Goal: Information Seeking & Learning: Learn about a topic

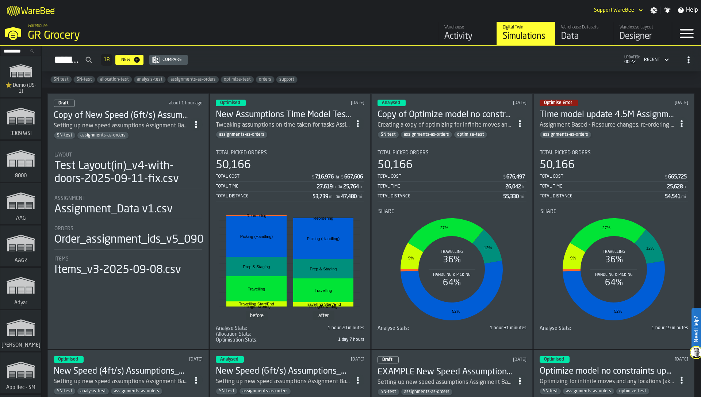
click at [15, 51] on input "Search..." at bounding box center [21, 51] width 38 height 8
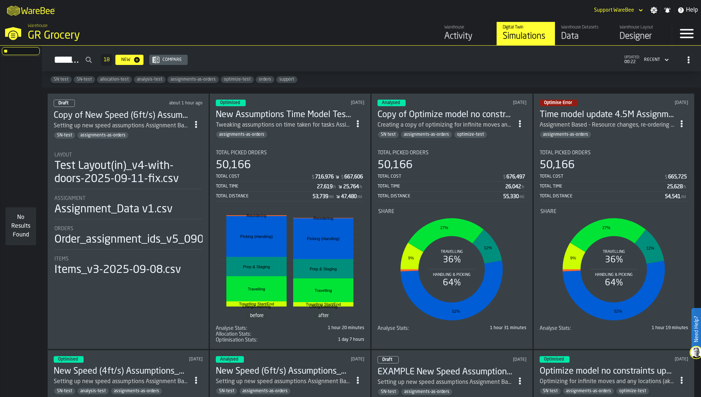
type input "*"
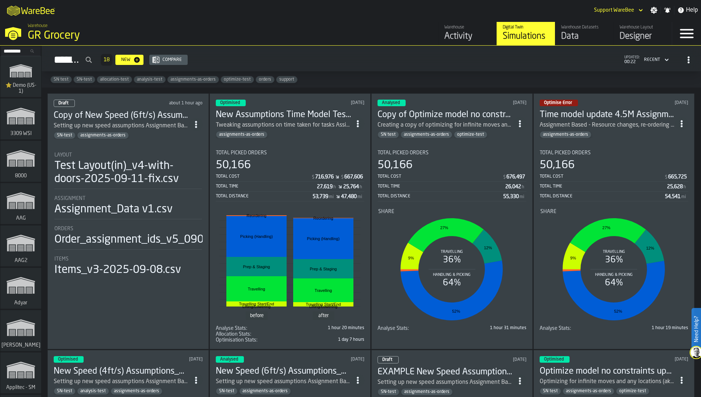
type input "*"
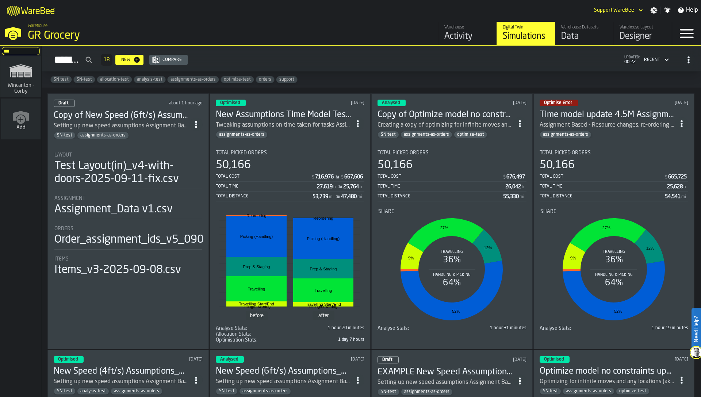
type input "***"
click at [28, 93] on span "Wincanton - Corby" at bounding box center [20, 88] width 35 height 12
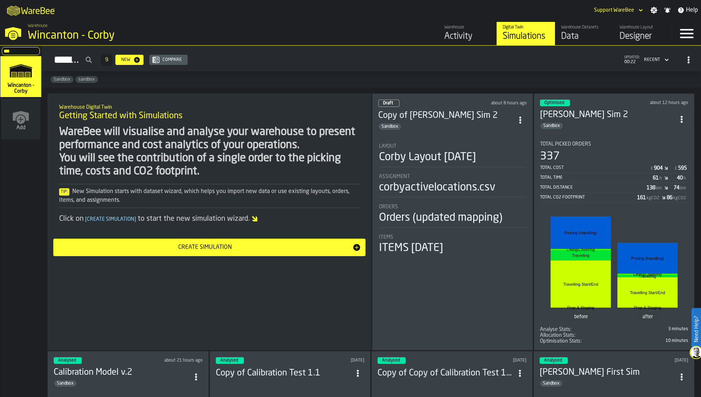
click at [665, 28] on div "Warehouse Layout" at bounding box center [642, 27] width 46 height 5
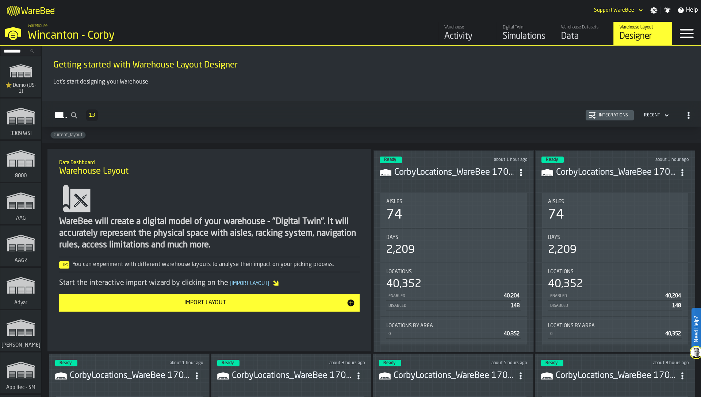
click at [523, 169] on icon "ItemListCard-DashboardItemContainer" at bounding box center [520, 172] width 7 height 7
click at [507, 222] on div "Edit in Designer" at bounding box center [503, 220] width 41 height 9
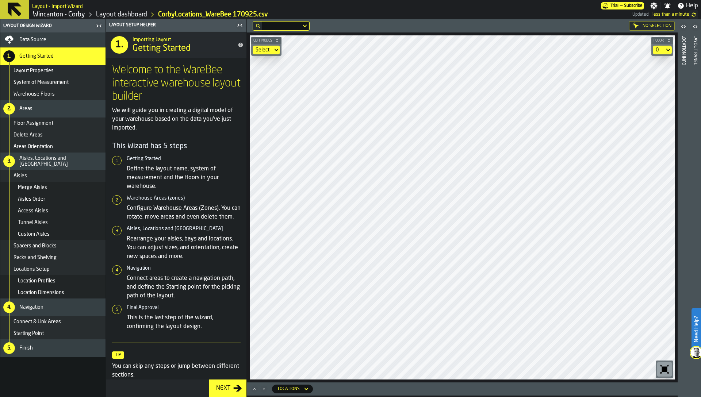
click at [48, 344] on div "5. Finish" at bounding box center [52, 348] width 105 height 18
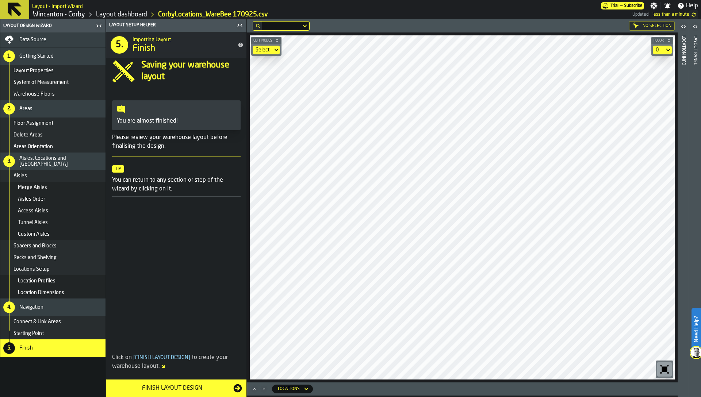
click at [171, 388] on div "Finish Layout Design" at bounding box center [172, 388] width 123 height 9
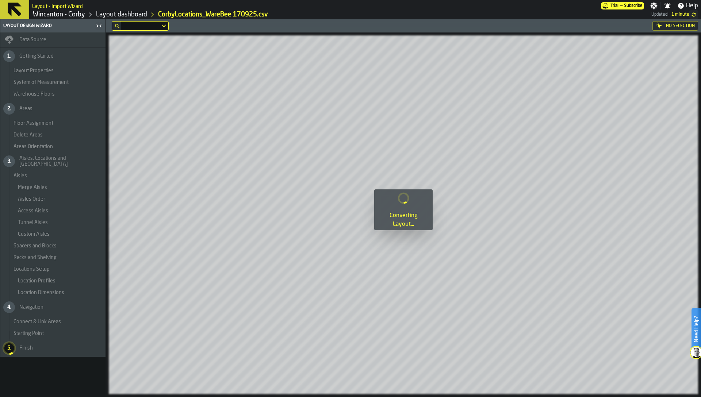
click at [51, 12] on link "Wincanton - Corby" at bounding box center [59, 15] width 52 height 8
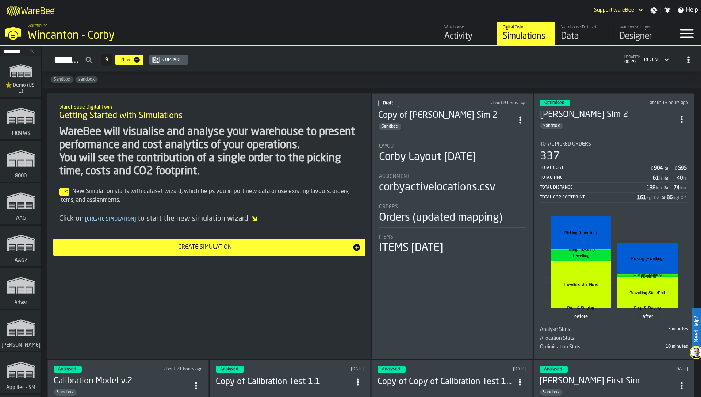
click at [620, 153] on div "337" at bounding box center [614, 156] width 149 height 13
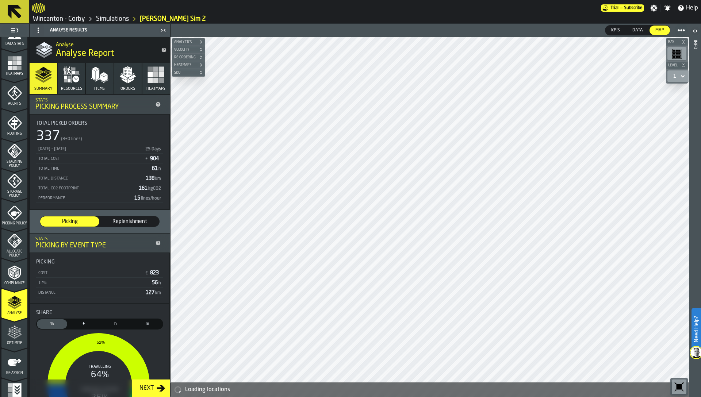
scroll to position [179, 0]
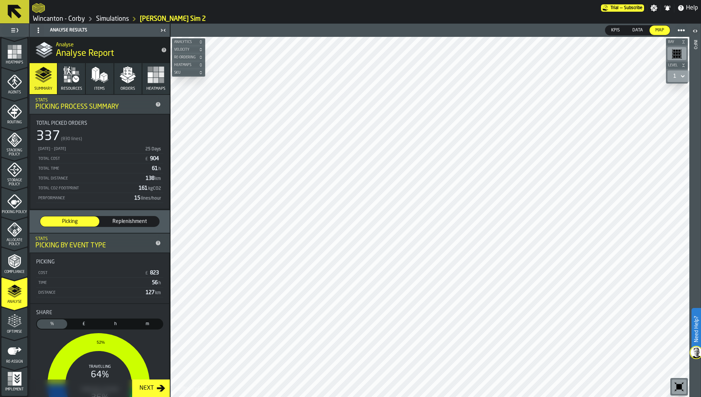
click at [683, 26] on span at bounding box center [681, 30] width 13 height 13
click at [666, 41] on span "Export PNG" at bounding box center [660, 45] width 30 height 9
drag, startPoint x: 14, startPoint y: 325, endPoint x: 14, endPoint y: 345, distance: 20.1
click at [14, 325] on polygon "menu Optimise" at bounding box center [15, 324] width 2 height 1
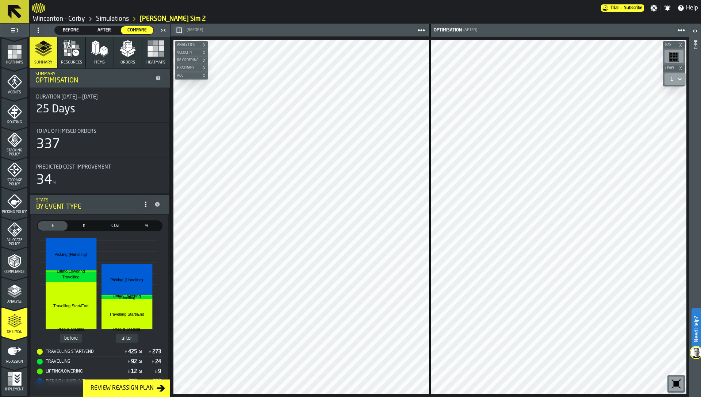
click at [14, 351] on icon "menu Re-assign" at bounding box center [15, 351] width 14 height 7
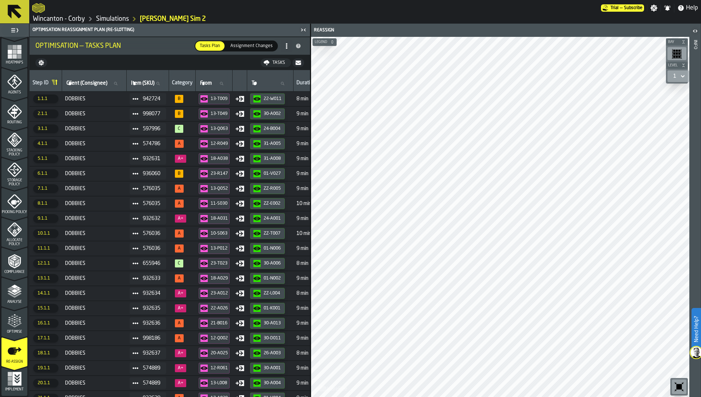
click at [15, 378] on icon "menu Re-assign" at bounding box center [14, 367] width 26 height 29
click at [15, 372] on icon "menu Re-assign" at bounding box center [14, 367] width 26 height 29
click at [20, 379] on icon "menu Re-assign" at bounding box center [14, 367] width 26 height 29
click at [6, 372] on icon "menu Re-assign" at bounding box center [14, 367] width 26 height 29
click at [5, 384] on div "Implement" at bounding box center [14, 382] width 26 height 20
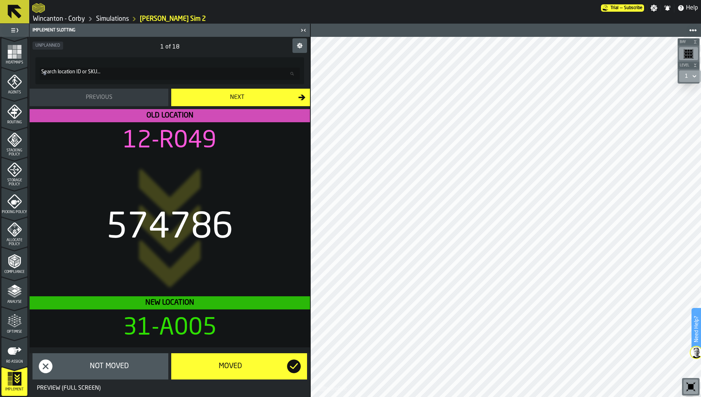
click at [67, 19] on link "Wincanton - Corby" at bounding box center [59, 19] width 52 height 8
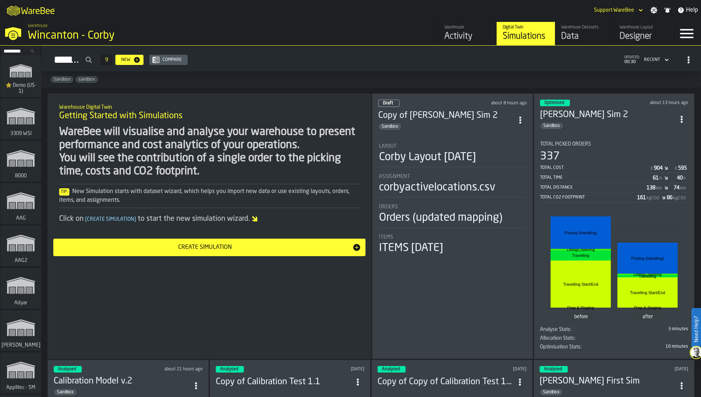
click at [21, 165] on icon "link-to-/wh/i/b2e041e4-2753-4086-a82a-958e8abdd2c7/simulations" at bounding box center [20, 158] width 35 height 29
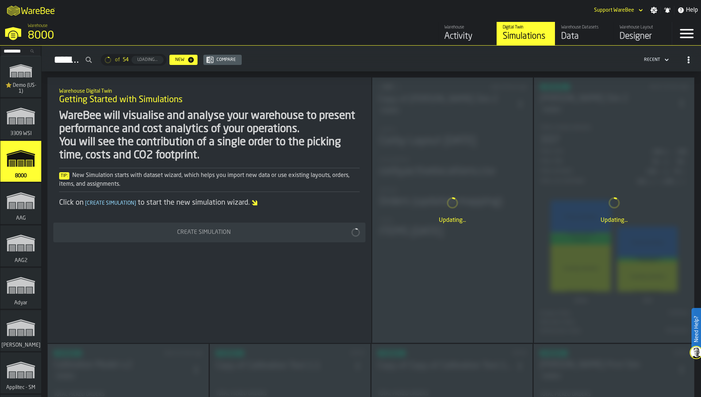
click at [19, 53] on input "Search..." at bounding box center [21, 51] width 38 height 8
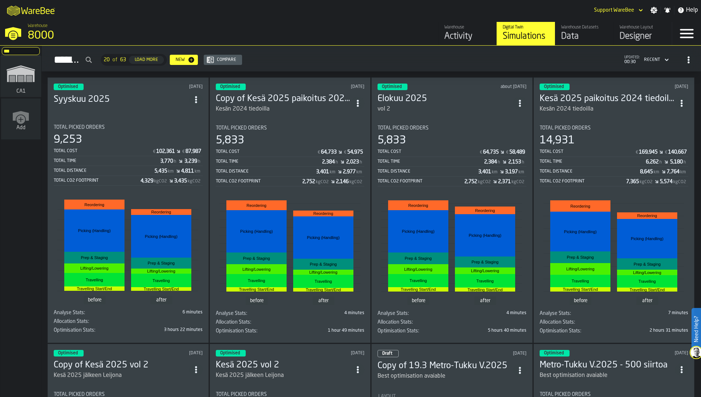
type input "**********"
click at [15, 50] on input "**********" at bounding box center [25, 51] width 47 height 8
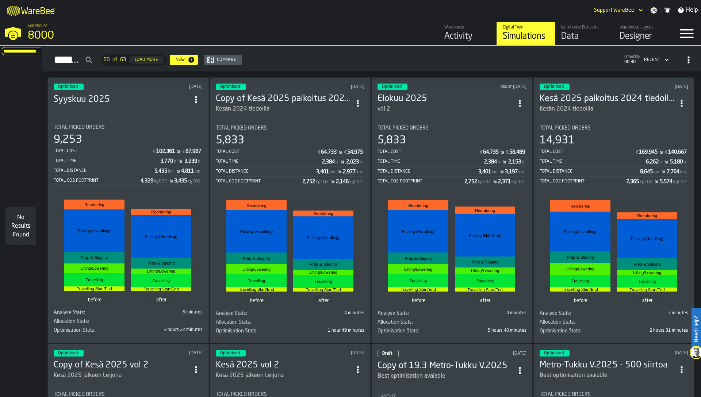
click at [15, 50] on input "**********" at bounding box center [25, 51] width 47 height 8
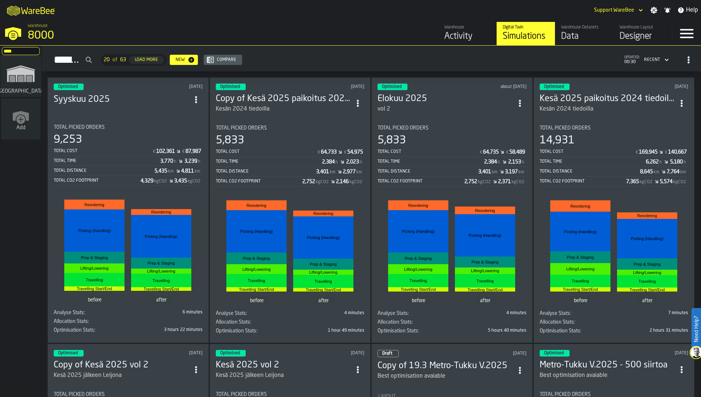
type input "****"
click at [10, 70] on polygon "link-to-/wh/i/b8e8645a-5c77-43f4-8135-27e3a4d97801/simulations" at bounding box center [20, 74] width 27 height 15
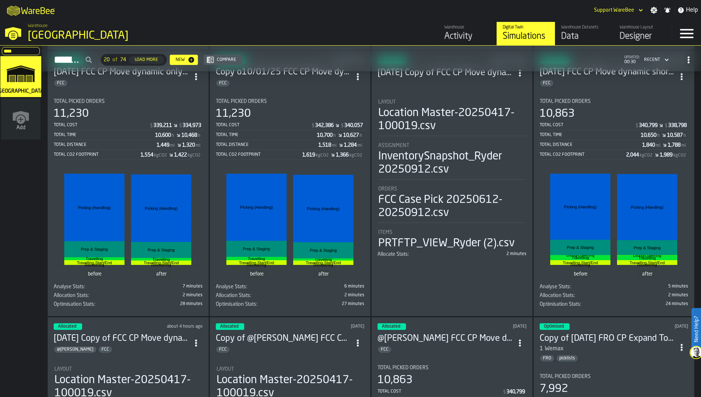
scroll to position [310, 0]
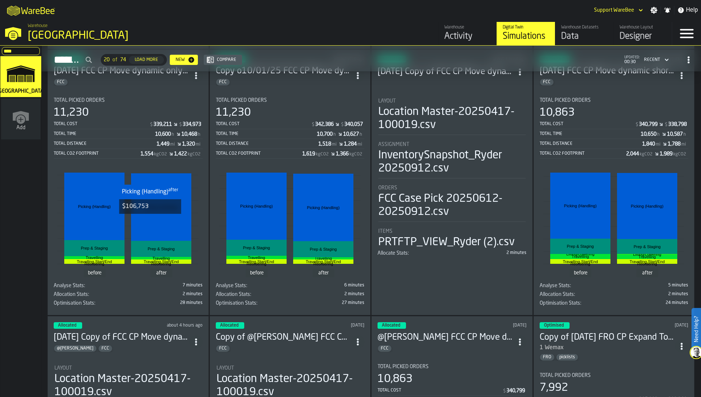
click at [150, 219] on rect "stat-" at bounding box center [161, 207] width 60 height 68
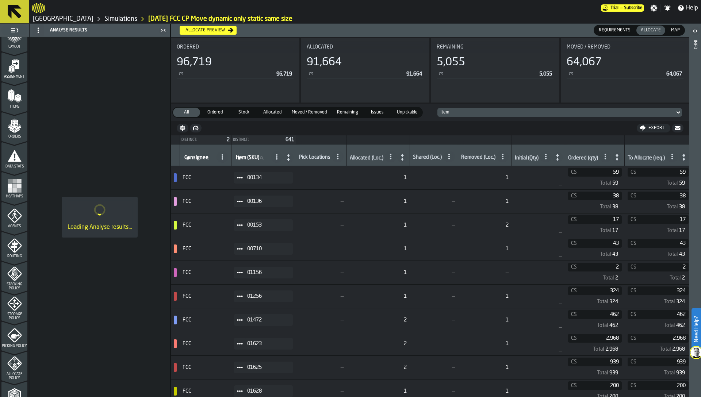
scroll to position [179, 0]
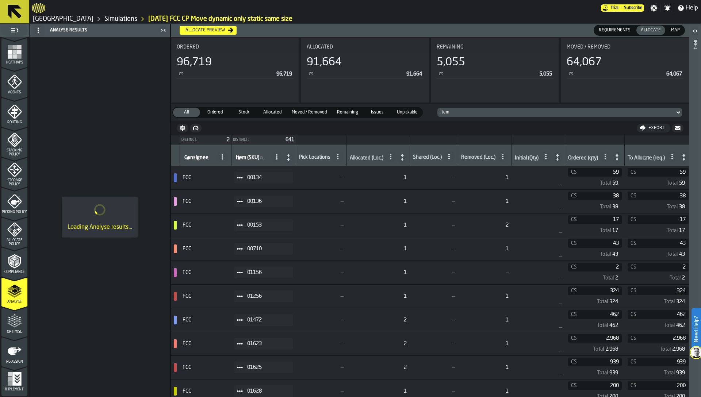
click at [241, 180] on icon at bounding box center [240, 178] width 6 height 6
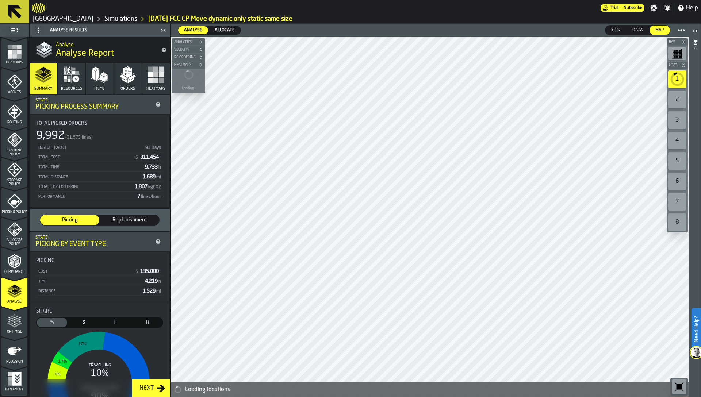
click at [644, 30] on span "Data" at bounding box center [637, 30] width 16 height 7
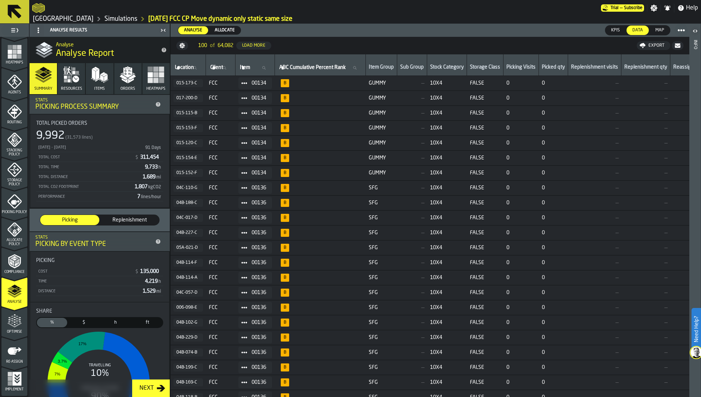
click at [246, 81] on icon at bounding box center [244, 83] width 6 height 6
click at [272, 138] on div "Show Item Explain" at bounding box center [268, 139] width 45 height 5
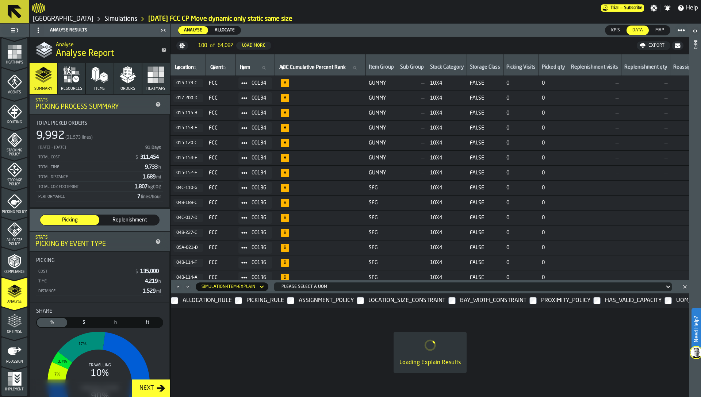
click at [177, 289] on icon "Maximize" at bounding box center [177, 286] width 7 height 7
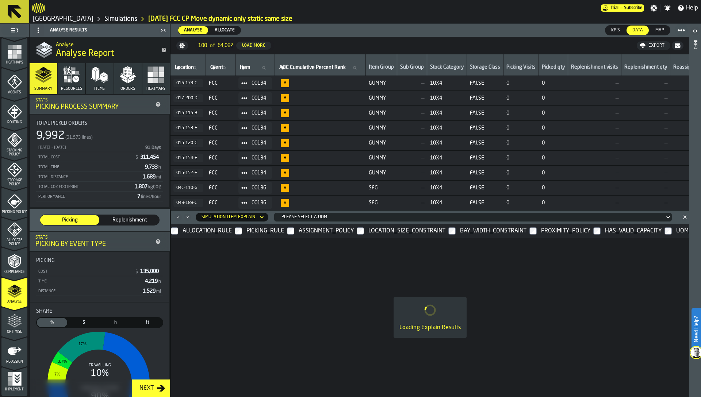
click at [9, 243] on span "Allocate Policy" at bounding box center [14, 242] width 26 height 8
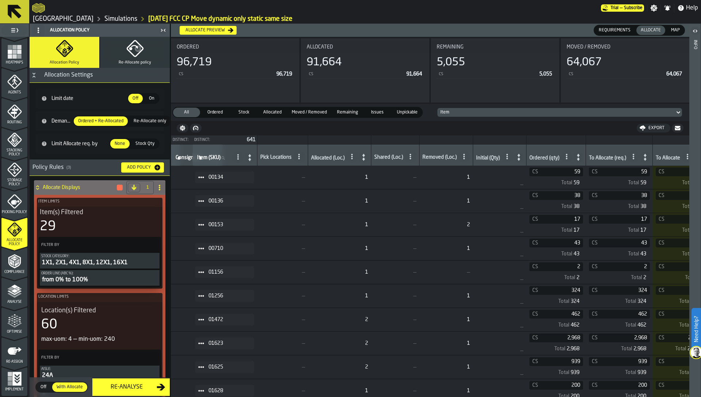
scroll to position [0, 0]
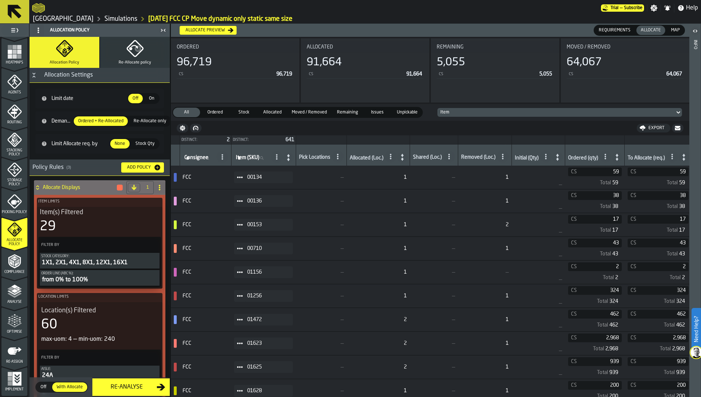
click at [241, 346] on icon at bounding box center [240, 344] width 6 height 6
click at [256, 371] on div "Show Item Explain" at bounding box center [262, 372] width 45 height 5
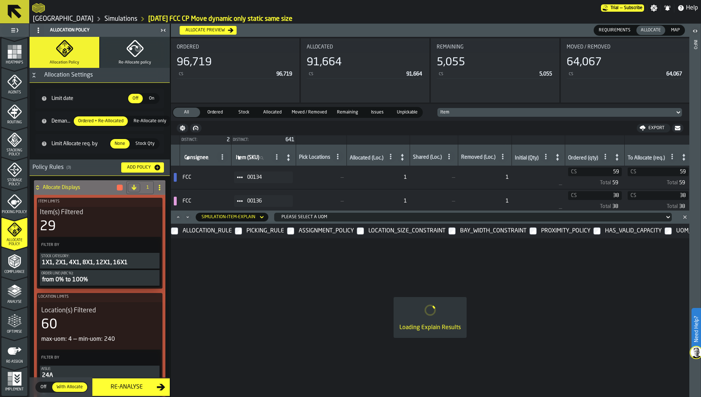
click at [378, 115] on span "Issues" at bounding box center [377, 112] width 24 height 7
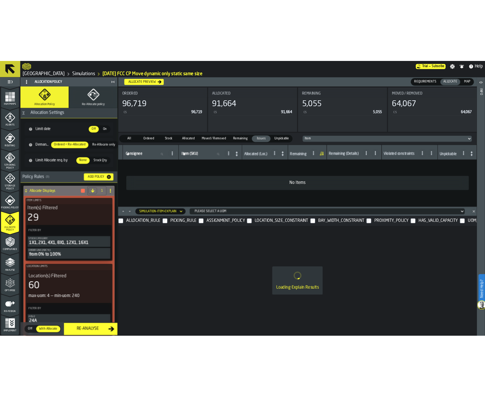
scroll to position [0, 0]
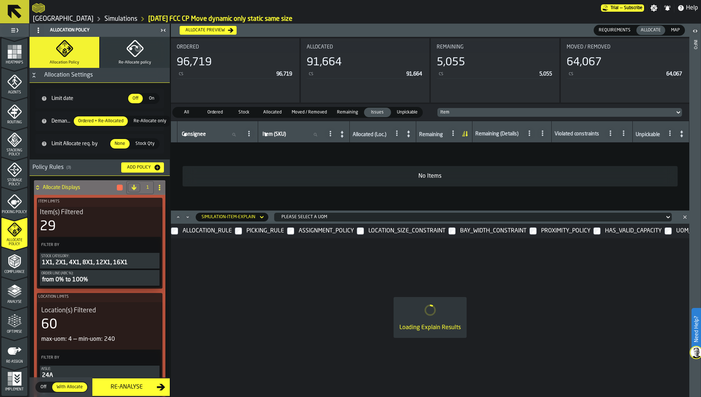
click at [407, 114] on span "Unpickable" at bounding box center [407, 112] width 27 height 7
click at [297, 213] on div "Please select a uom" at bounding box center [472, 217] width 386 height 8
click at [289, 232] on div "CS" at bounding box center [296, 230] width 38 height 9
click at [186, 228] on div "ALLOCATION_RULE" at bounding box center [207, 231] width 52 height 12
click at [215, 230] on div "ALLOCATION_RULE" at bounding box center [207, 231] width 52 height 12
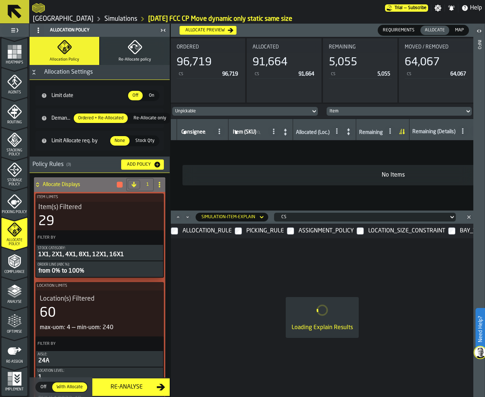
click at [331, 220] on div "CS" at bounding box center [364, 217] width 170 height 8
click at [298, 247] on div "LA" at bounding box center [296, 247] width 38 height 9
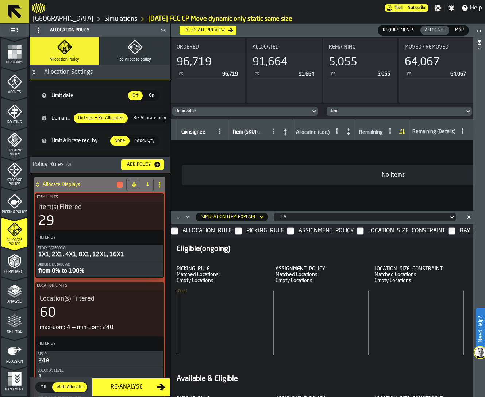
click at [288, 215] on div "LA" at bounding box center [363, 217] width 164 height 5
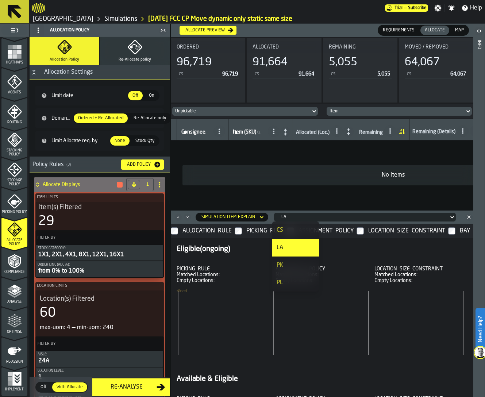
click at [368, 310] on rect at bounding box center [321, 325] width 289 height 73
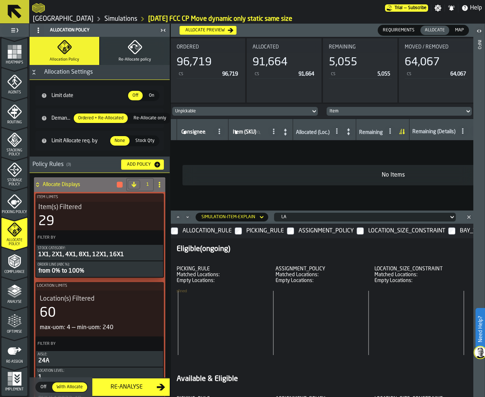
click at [328, 215] on div "LA" at bounding box center [363, 217] width 164 height 5
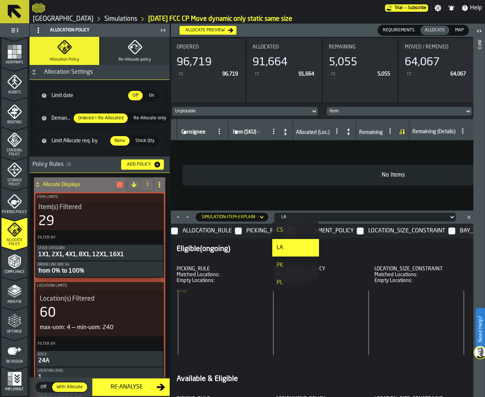
click at [302, 230] on div "CS" at bounding box center [296, 230] width 38 height 9
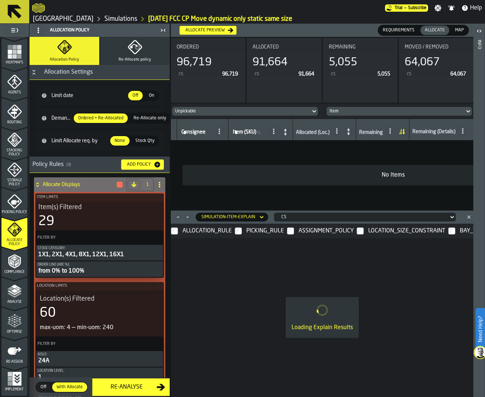
click at [242, 232] on label "PICKING_RULE" at bounding box center [261, 231] width 52 height 15
click at [46, 18] on link "Ferrara" at bounding box center [63, 19] width 61 height 8
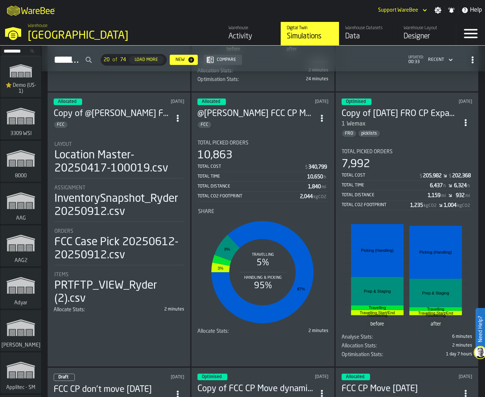
scroll to position [803, 0]
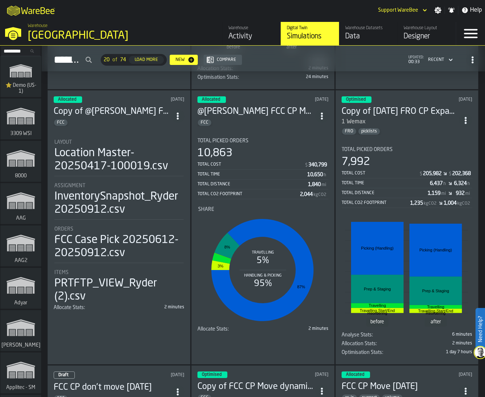
click at [230, 149] on div "10,863" at bounding box center [214, 153] width 35 height 13
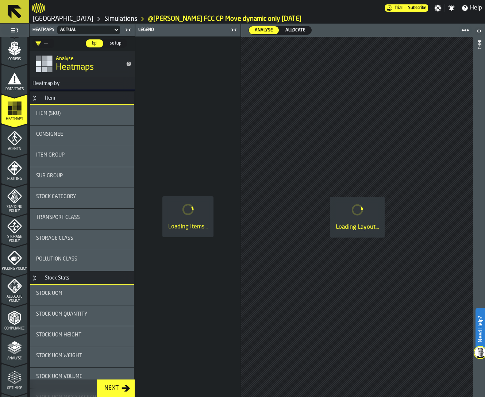
scroll to position [179, 0]
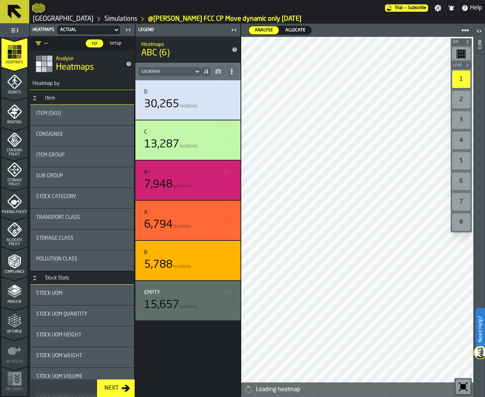
click at [48, 18] on link "Ferrara" at bounding box center [63, 19] width 61 height 8
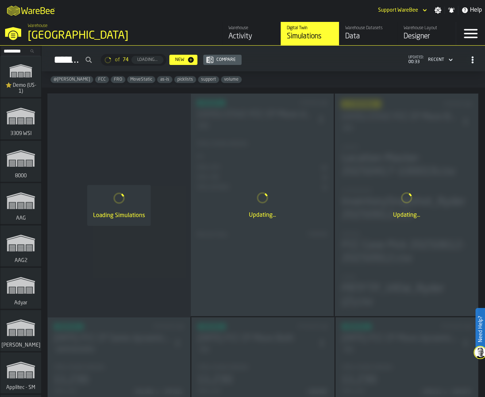
click at [20, 50] on input "Search..." at bounding box center [21, 51] width 38 height 8
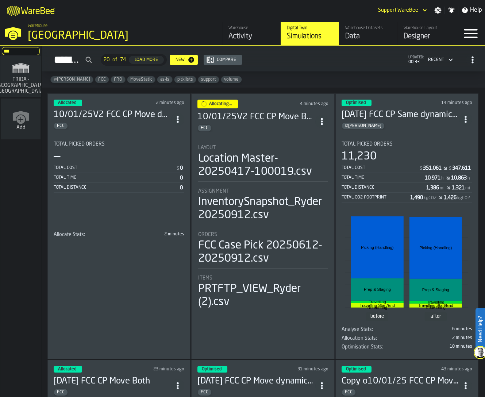
click at [34, 76] on icon "link-to-/wh/i/6dbb1d82-3db7-4128-8c89-fa256cbecc9a/simulations" at bounding box center [20, 68] width 35 height 18
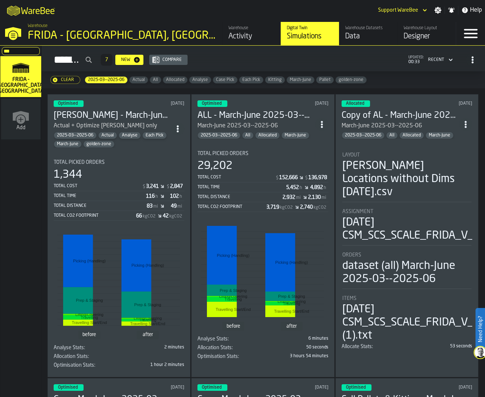
click at [20, 51] on input "***" at bounding box center [21, 51] width 38 height 8
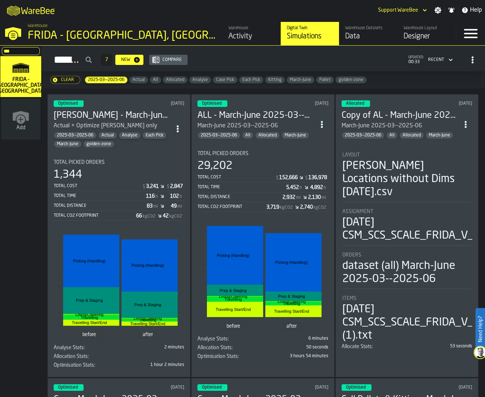
click at [20, 51] on input "***" at bounding box center [21, 51] width 38 height 8
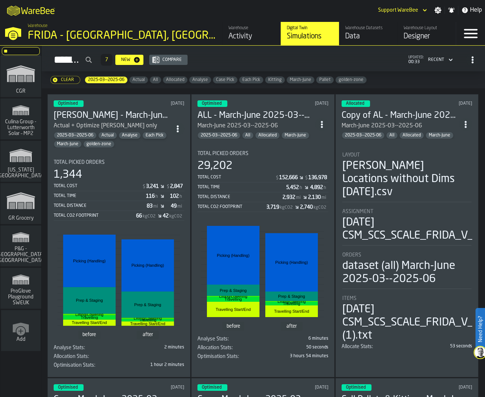
type input "**"
click at [31, 199] on polygon "link-to-/wh/i/e451d98b-95f6-4604-91ff-c80219f9c36d/simulations" at bounding box center [20, 201] width 27 height 15
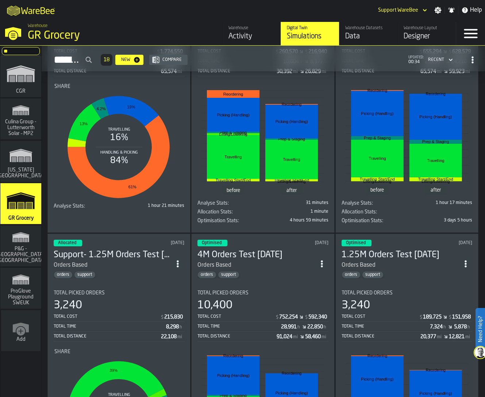
scroll to position [1303, 0]
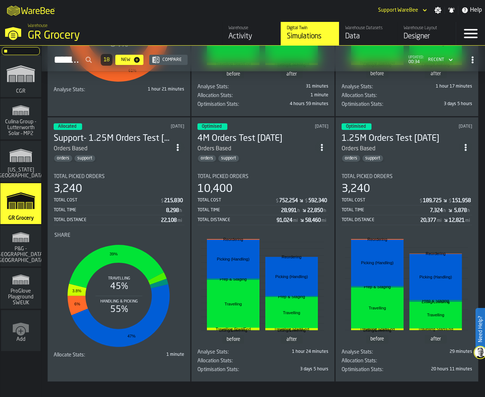
click at [151, 218] on div "Total Distance" at bounding box center [107, 220] width 107 height 5
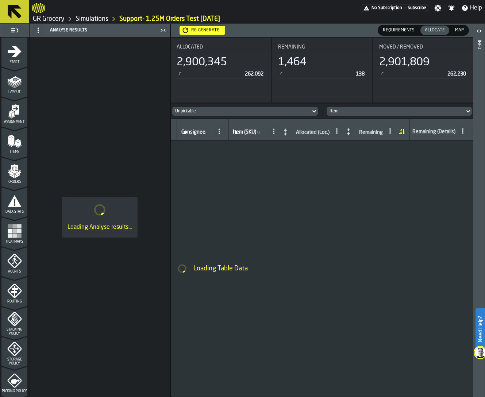
scroll to position [119, 0]
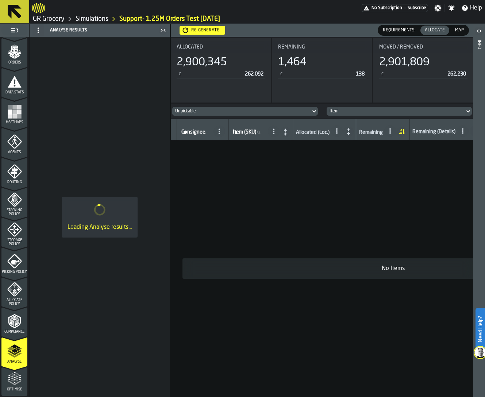
click at [13, 290] on polygon "menu Allocate Policy" at bounding box center [14, 290] width 3 height 2
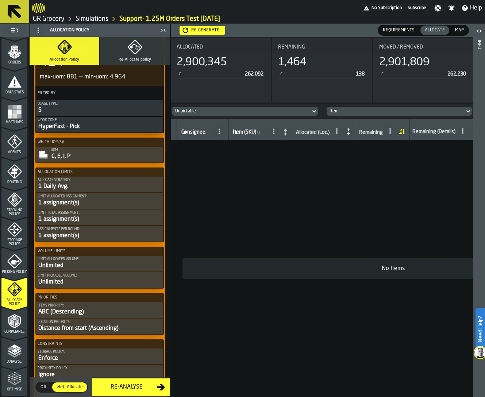
scroll to position [271, 0]
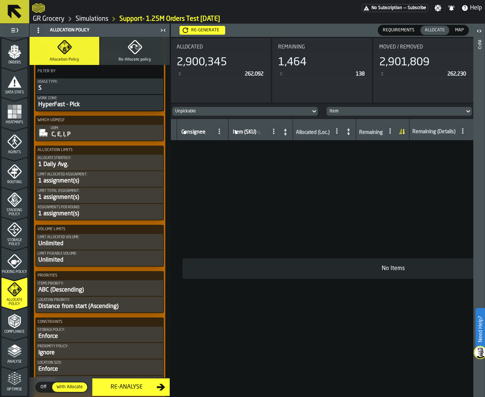
click at [91, 19] on link "Simulations" at bounding box center [92, 19] width 33 height 8
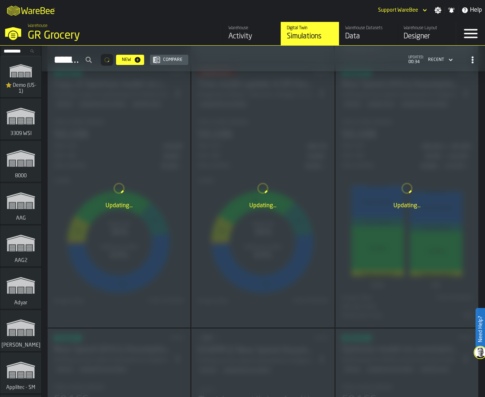
scroll to position [297, 0]
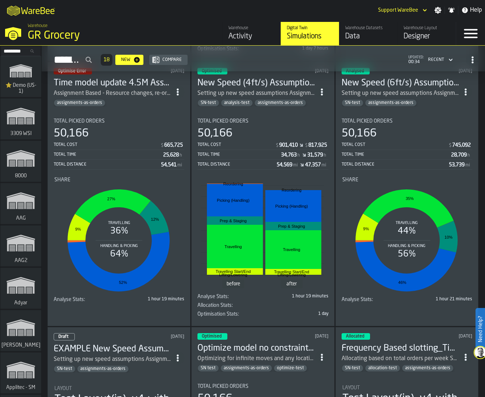
click at [19, 48] on input "Search..." at bounding box center [21, 51] width 38 height 8
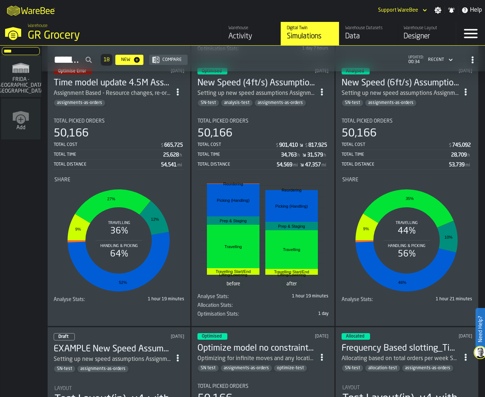
type input "****"
click at [23, 68] on polygon "link-to-/wh/i/6dbb1d82-3db7-4128-8c89-fa256cbecc9a/simulations" at bounding box center [20, 68] width 16 height 9
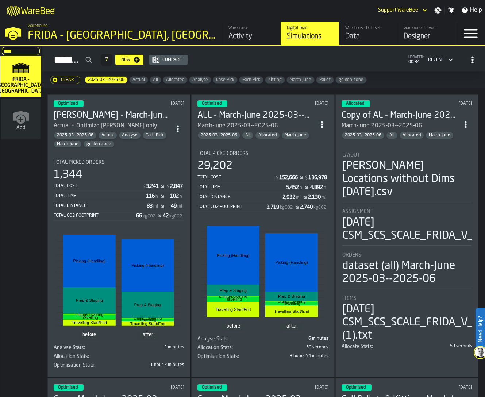
click at [256, 178] on div "Total Cost" at bounding box center [235, 177] width 77 height 5
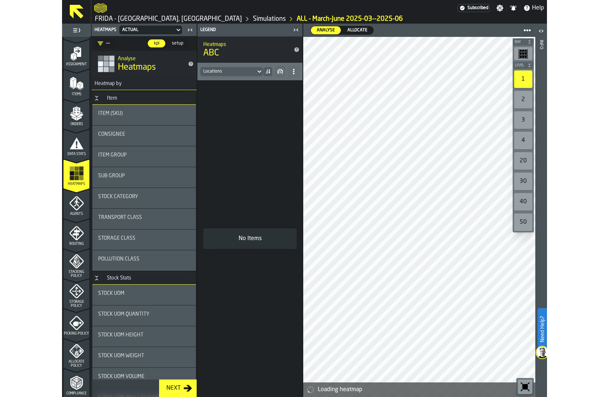
scroll to position [72, 0]
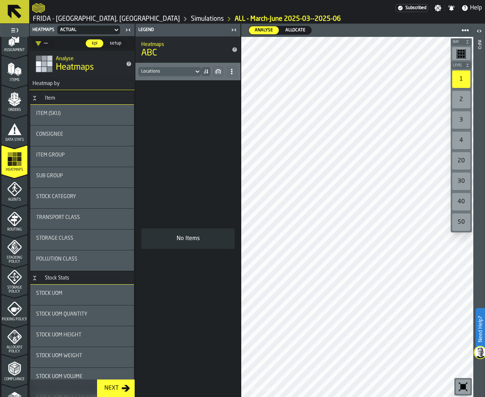
click at [10, 335] on icon "menu Allocate Policy" at bounding box center [11, 337] width 4 height 4
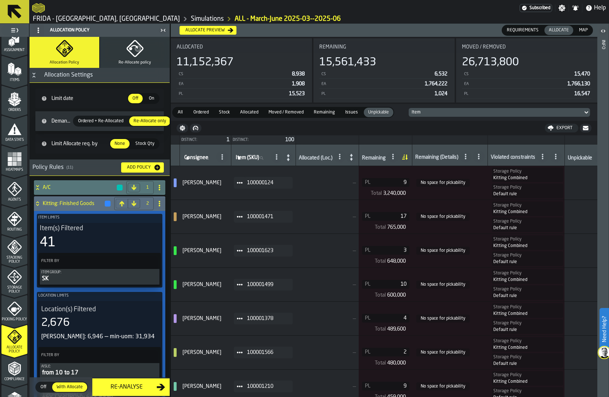
click at [494, 223] on td "Storage Policy Kitting Combined Storage Policy Default rule" at bounding box center [526, 217] width 77 height 34
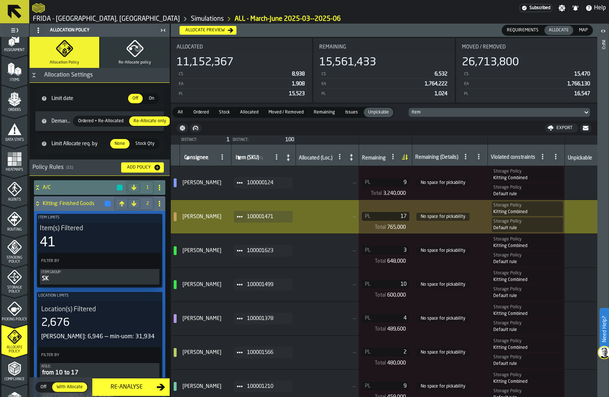
click at [238, 216] on span at bounding box center [240, 217] width 12 height 12
click at [265, 279] on li "Show Item Explain" at bounding box center [263, 284] width 54 height 14
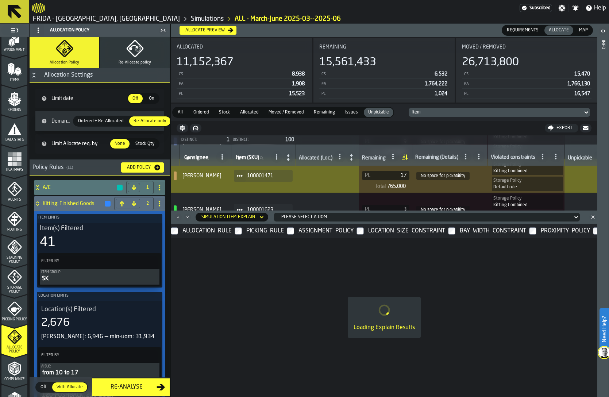
scroll to position [41, 0]
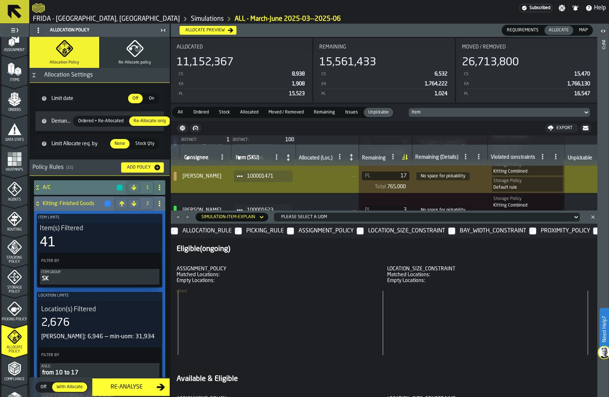
click at [352, 215] on div "Please select a uom" at bounding box center [425, 217] width 288 height 5
click at [291, 267] on div "PL" at bounding box center [296, 265] width 38 height 9
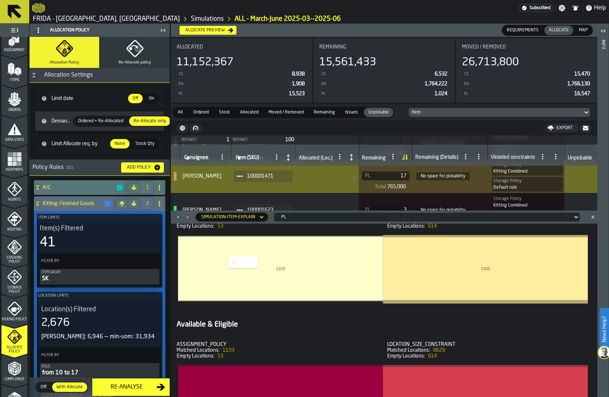
scroll to position [0, 0]
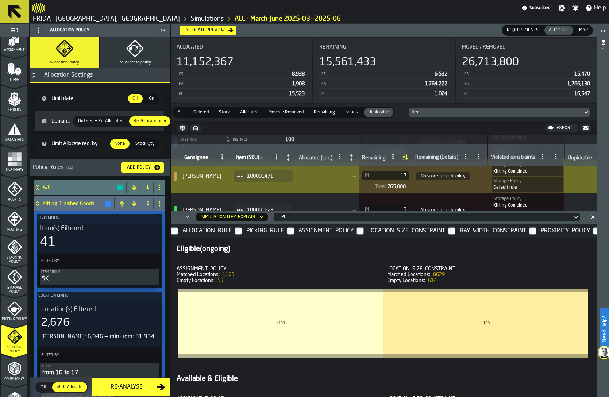
click at [311, 231] on div "ASSIGNMENT_POLICY" at bounding box center [326, 231] width 58 height 12
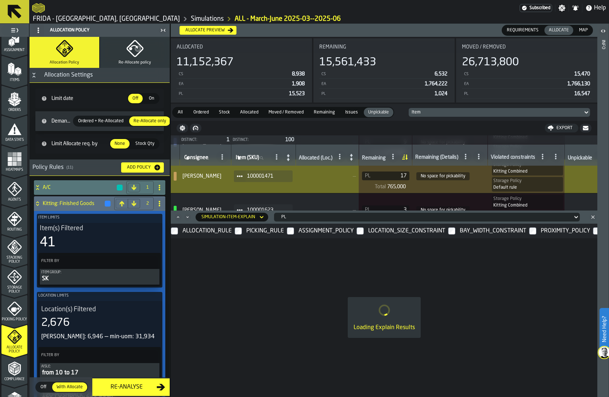
click at [414, 231] on div "LOCATION_SIZE_CONSTRAINT" at bounding box center [407, 231] width 80 height 12
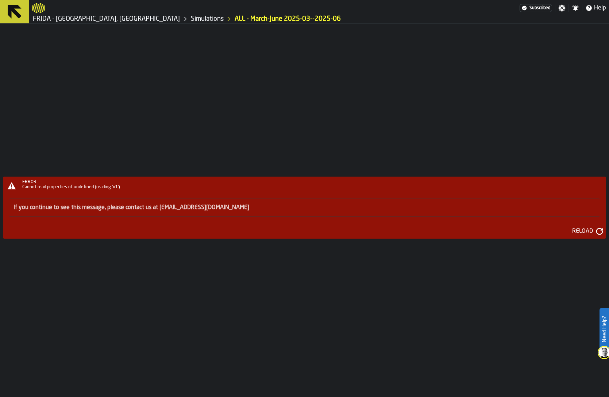
click at [97, 188] on span "Cannot read properties of undefined (reading 'x1')" at bounding box center [71, 187] width 98 height 4
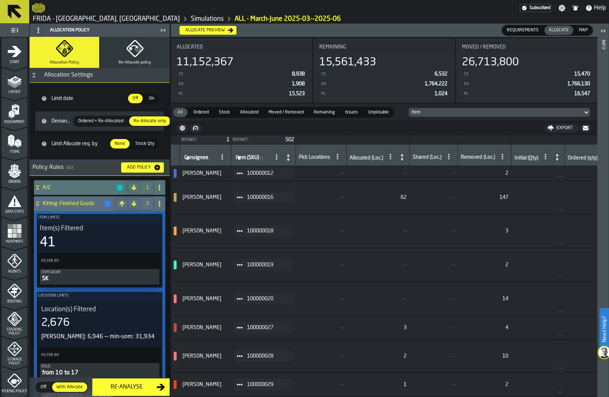
click at [350, 112] on span "Issues" at bounding box center [351, 112] width 19 height 7
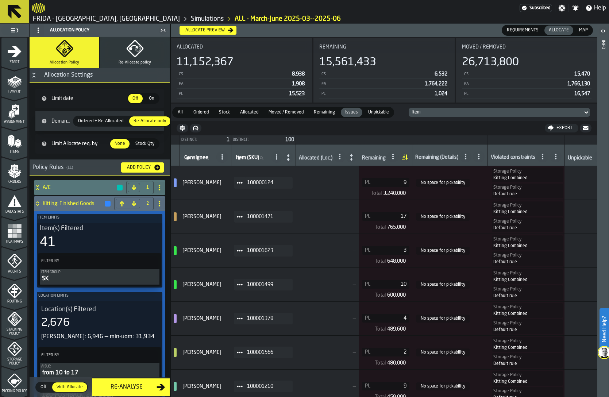
click at [245, 181] on span at bounding box center [240, 183] width 12 height 12
click at [264, 218] on li "Show Item Explain" at bounding box center [263, 222] width 54 height 14
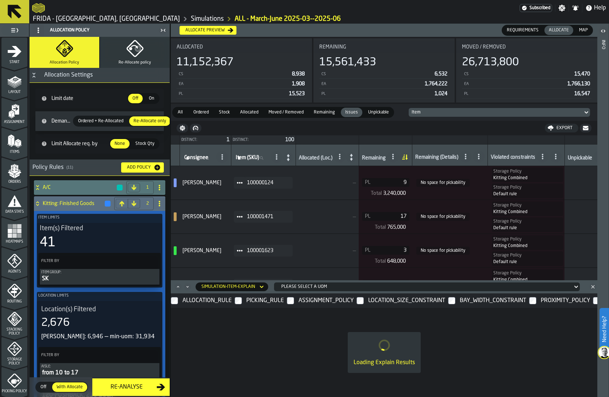
click at [177, 283] on icon "Maximize" at bounding box center [177, 286] width 7 height 7
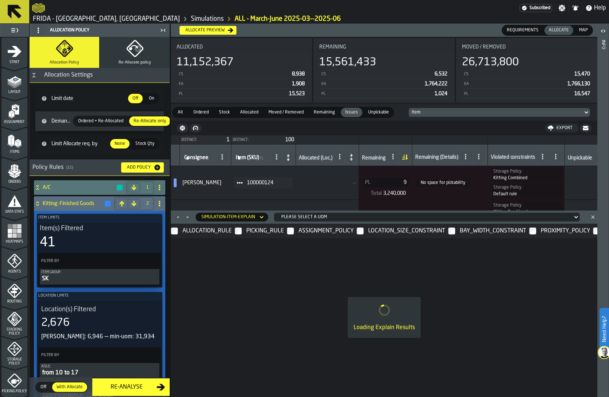
click at [178, 214] on icon "Maximize" at bounding box center [177, 217] width 7 height 7
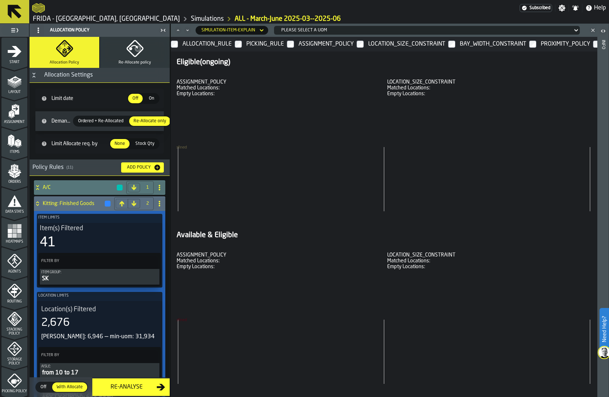
click at [211, 45] on div "ALLOCATION_RULE" at bounding box center [207, 44] width 52 height 12
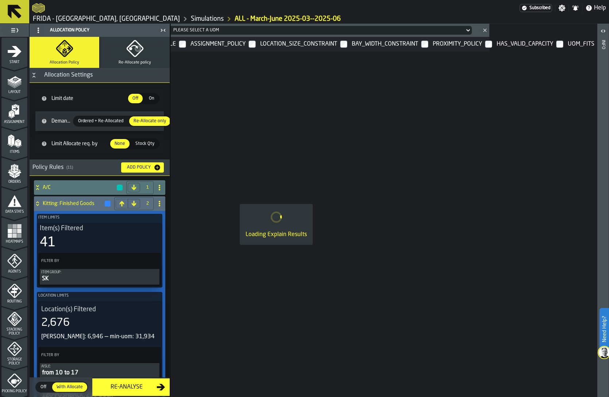
scroll to position [0, 0]
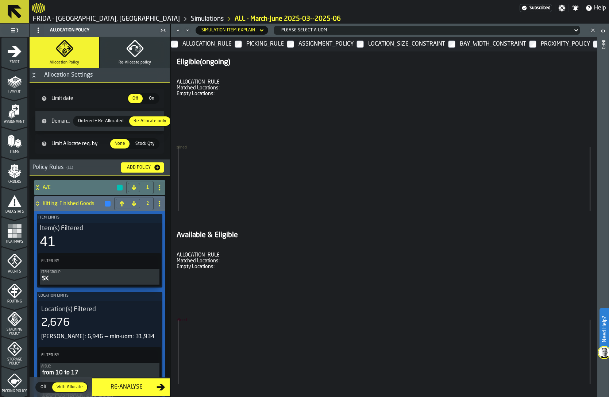
click at [315, 30] on div "Please select a uom" at bounding box center [425, 30] width 288 height 5
click at [287, 76] on div "PL" at bounding box center [296, 78] width 38 height 9
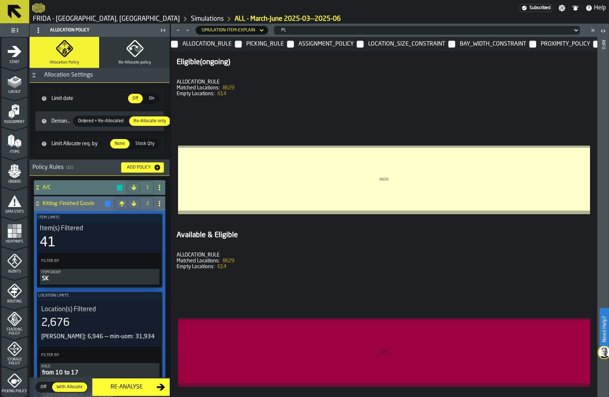
click at [260, 46] on div "PICKING_RULE" at bounding box center [265, 44] width 41 height 12
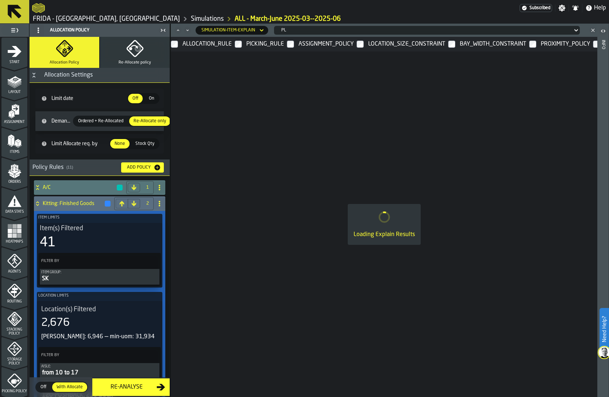
click at [304, 42] on div "ASSIGNMENT_POLICY" at bounding box center [326, 44] width 58 height 12
click at [389, 41] on div "LOCATION_SIZE_CONSTRAINT" at bounding box center [407, 44] width 80 height 12
click at [478, 42] on div "BAY_WIDTH_CONSTRAINT" at bounding box center [492, 44] width 69 height 12
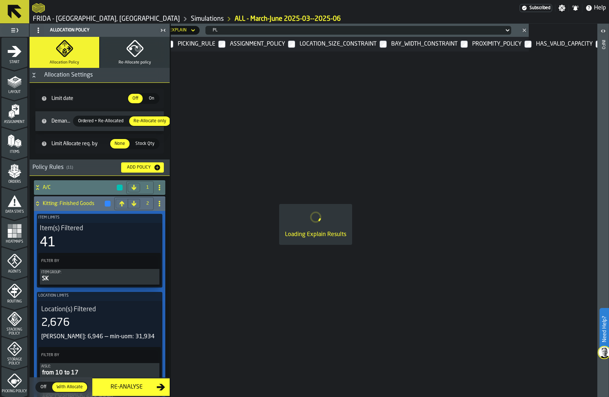
scroll to position [0, 109]
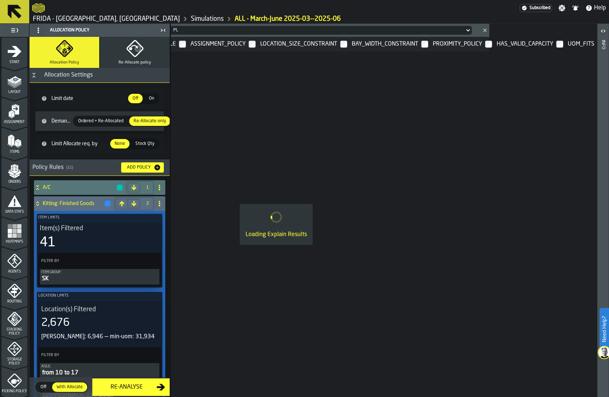
click at [581, 43] on div "UOM_FITS" at bounding box center [582, 44] width 30 height 12
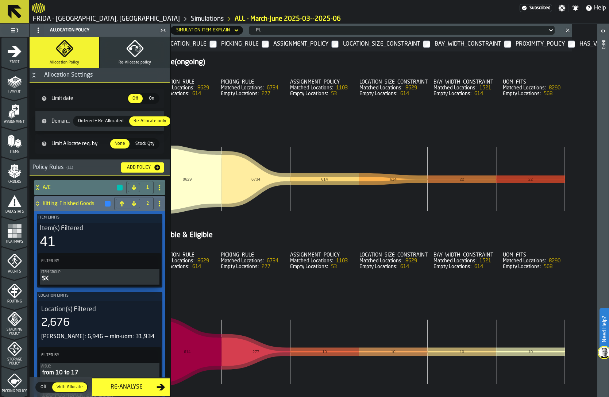
scroll to position [0, 0]
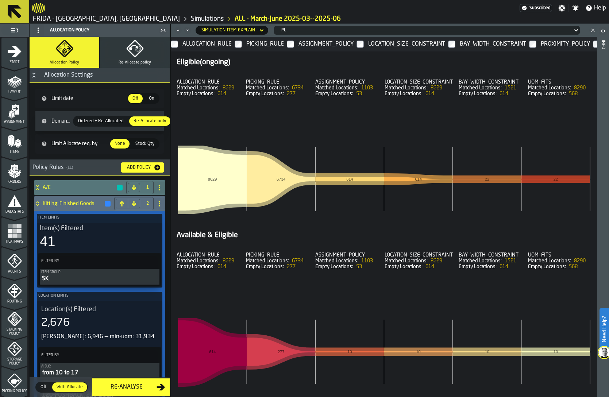
click at [188, 31] on icon "Minimize" at bounding box center [187, 30] width 7 height 7
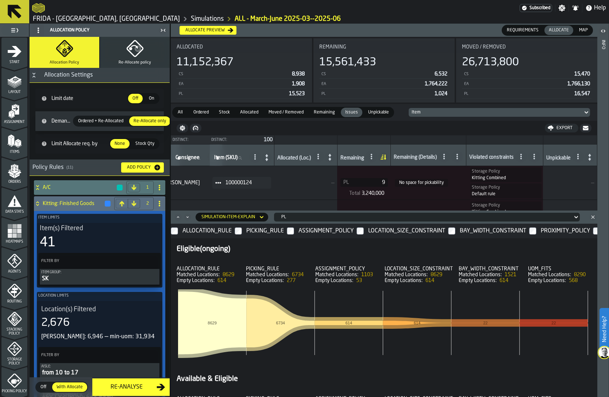
scroll to position [0, 111]
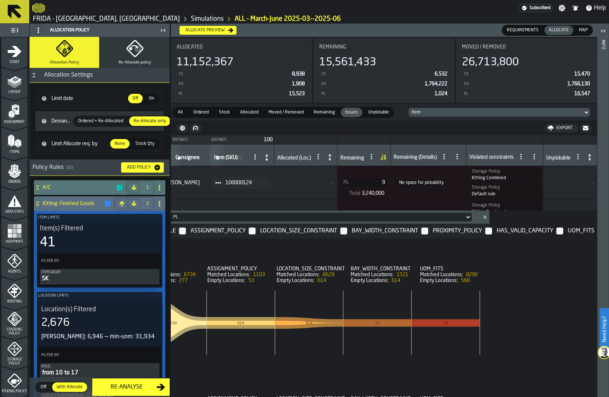
click at [522, 159] on icon at bounding box center [521, 157] width 6 height 6
click at [564, 184] on span "—" at bounding box center [570, 183] width 48 height 6
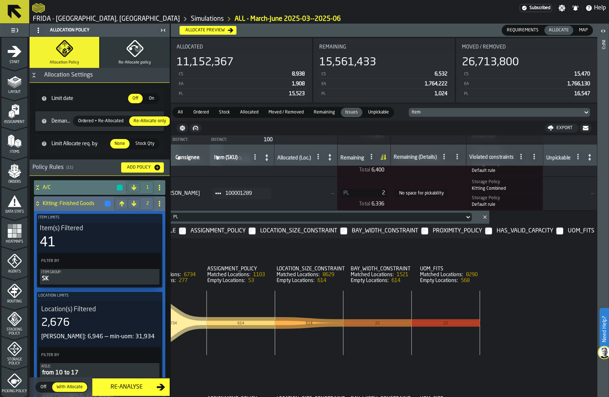
scroll to position [2268, 26]
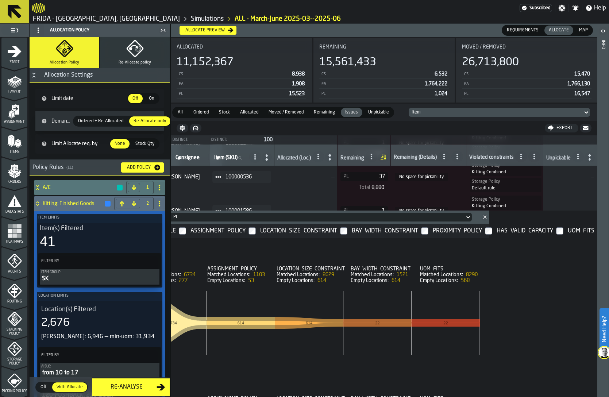
click at [458, 156] on icon at bounding box center [457, 157] width 6 height 6
click at [436, 179] on span "Show Values" at bounding box center [423, 181] width 33 height 9
click at [408, 139] on div "No space for pickability" at bounding box center [422, 140] width 61 height 4
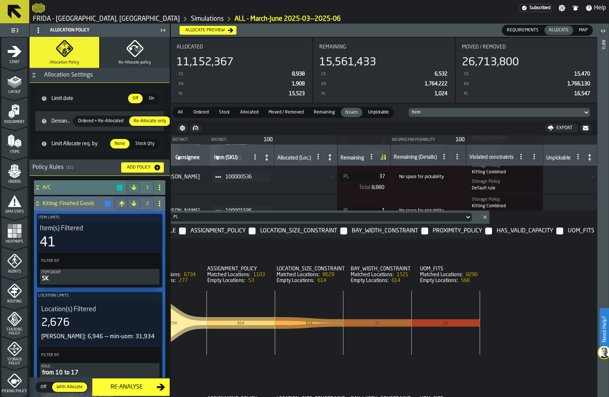
click at [442, 151] on span at bounding box center [444, 157] width 12 height 12
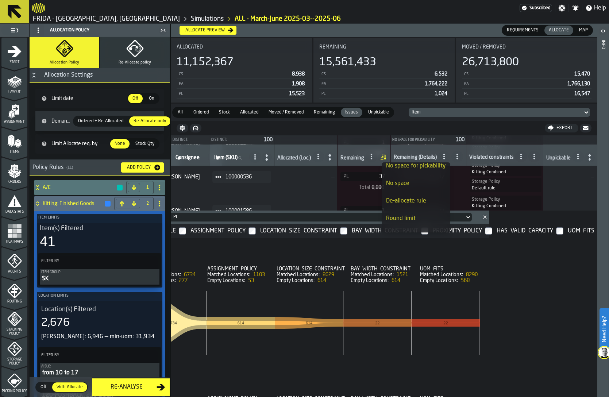
scroll to position [0, 0]
click at [353, 131] on nav "Export" at bounding box center [384, 128] width 427 height 15
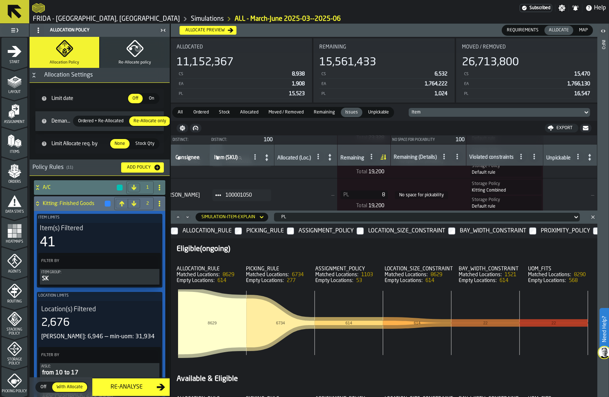
click at [161, 28] on icon "button-toggle-Close me" at bounding box center [163, 30] width 9 height 9
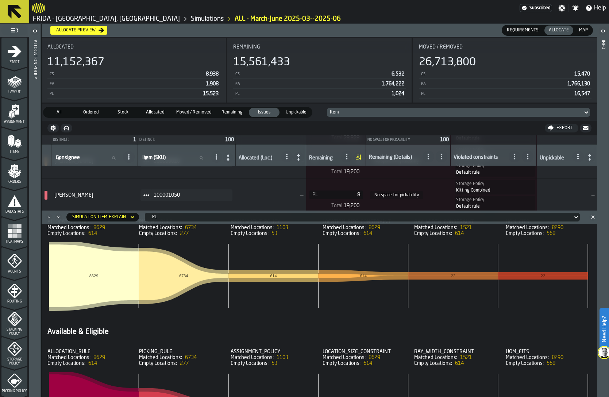
scroll to position [25, 0]
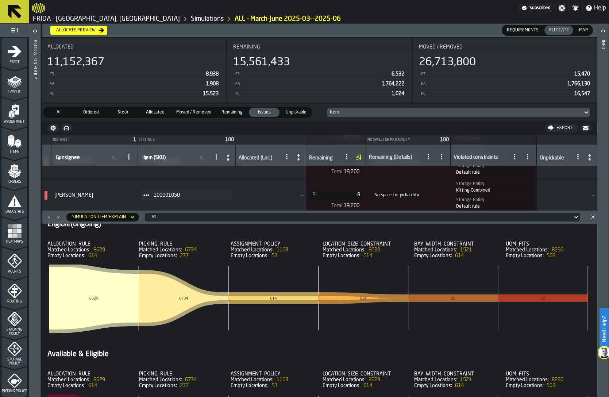
click at [356, 215] on div "PL" at bounding box center [361, 217] width 418 height 5
click at [161, 227] on div "CS" at bounding box center [166, 230] width 38 height 9
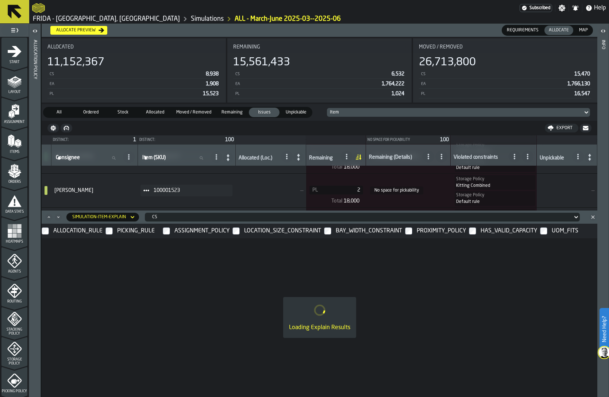
scroll to position [1866, 0]
click at [149, 188] on icon at bounding box center [146, 187] width 6 height 6
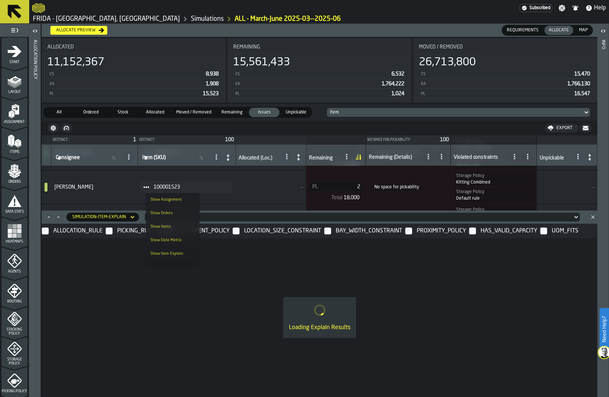
click at [172, 254] on div "Show Item Explain" at bounding box center [172, 254] width 45 height 5
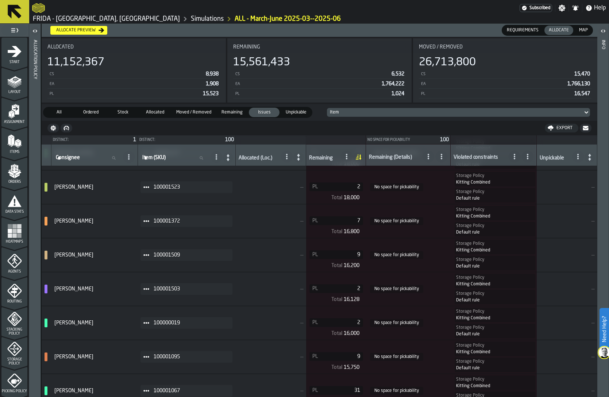
click at [149, 189] on icon at bounding box center [146, 187] width 6 height 6
click at [174, 214] on div "Show Item Explain" at bounding box center [172, 216] width 45 height 5
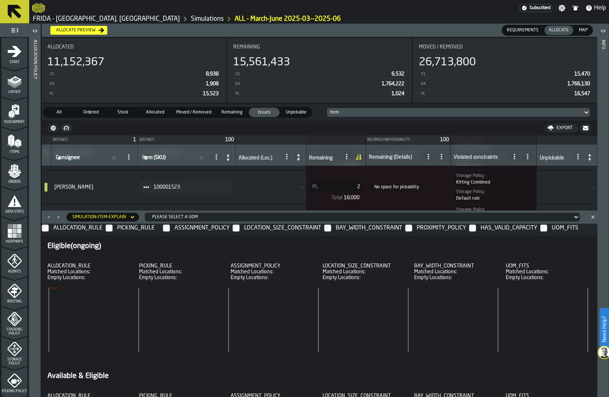
scroll to position [0, 0]
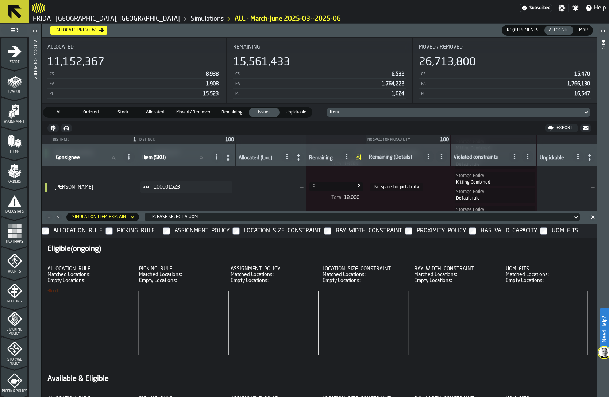
click at [204, 214] on div "Please select a uom" at bounding box center [360, 217] width 423 height 8
click at [171, 264] on div "PL" at bounding box center [166, 265] width 38 height 9
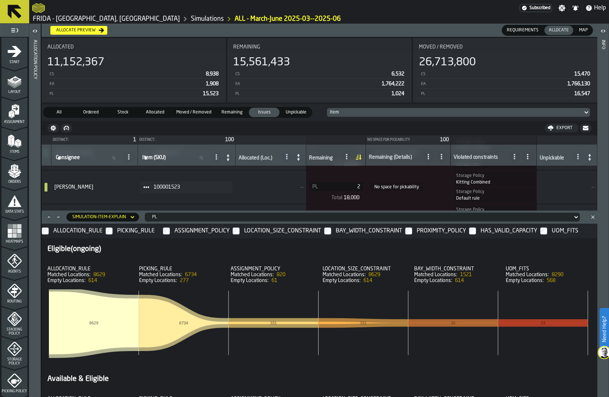
click at [484, 232] on div "HAS_VALID_CAPACITY" at bounding box center [509, 231] width 60 height 12
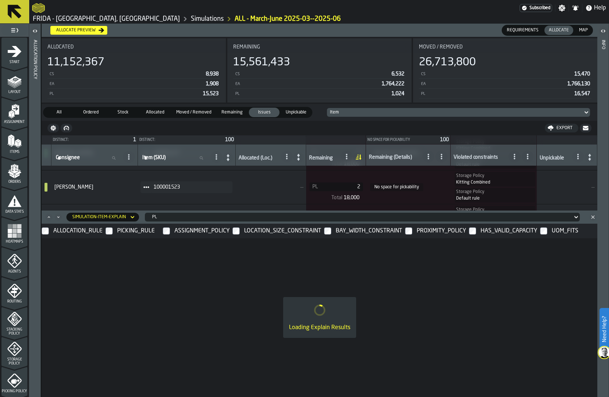
click at [549, 231] on label "UOM_FITS" at bounding box center [568, 231] width 57 height 15
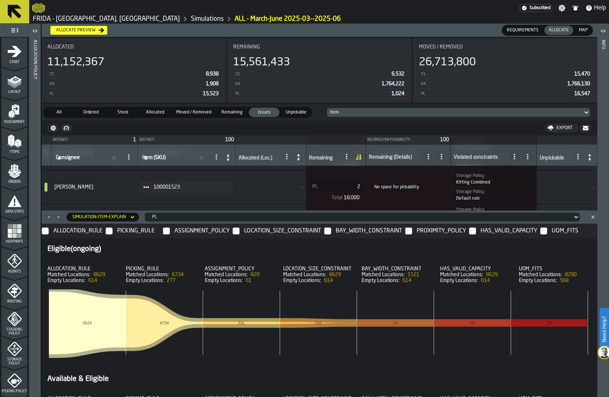
click at [91, 18] on link "FRIDA - Jacksonville, FL" at bounding box center [106, 19] width 147 height 8
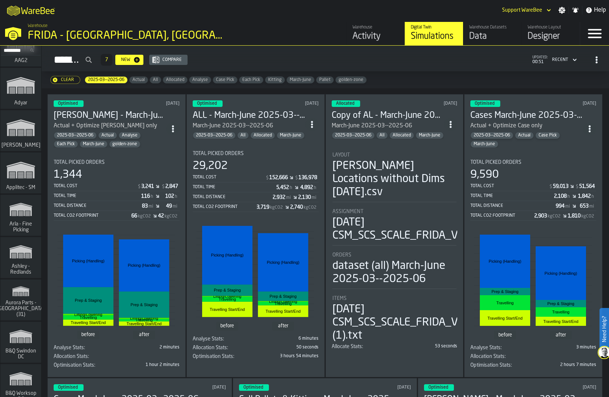
scroll to position [206, 0]
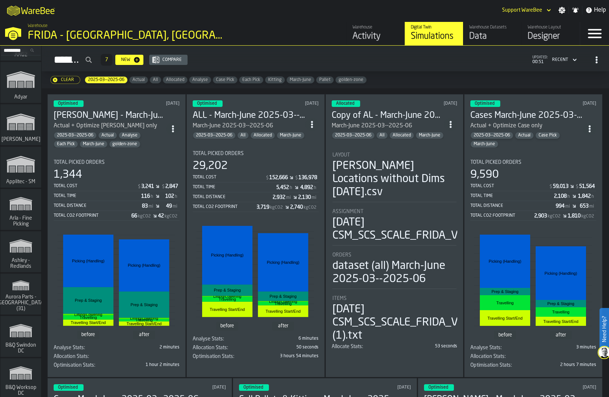
click at [12, 51] on input "Search..." at bounding box center [21, 50] width 38 height 8
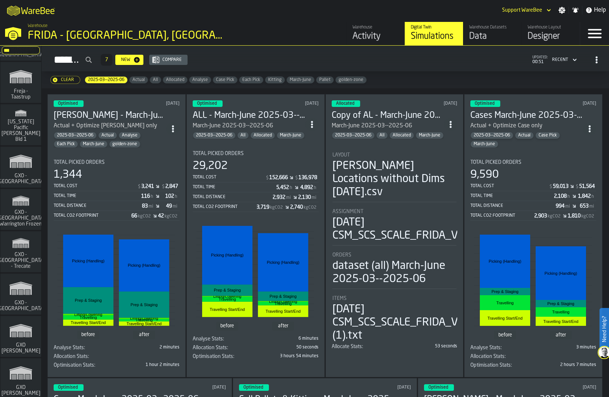
scroll to position [0, 0]
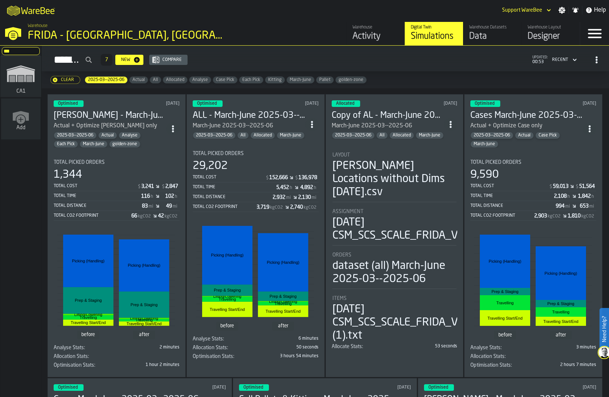
click at [12, 49] on input "***" at bounding box center [21, 51] width 38 height 8
click at [20, 80] on icon "link-to-/wh/i/76e2a128-1b54-4d66-80d4-05ae4c277723/simulations" at bounding box center [20, 73] width 35 height 29
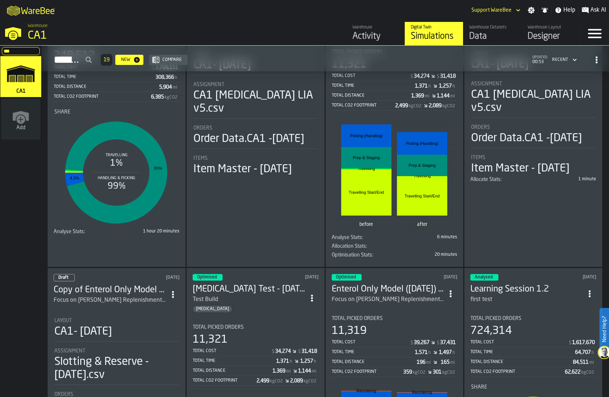
scroll to position [383, 0]
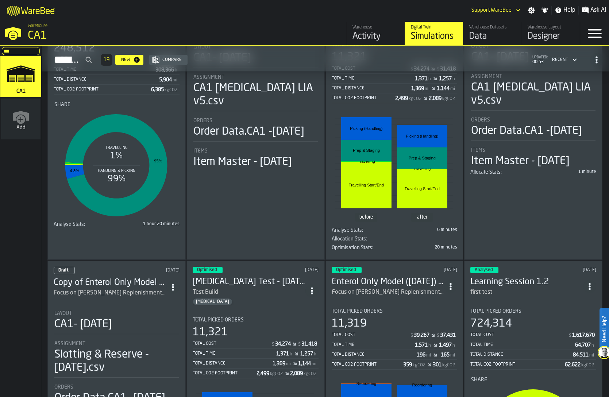
click at [14, 47] on input "***" at bounding box center [21, 51] width 38 height 8
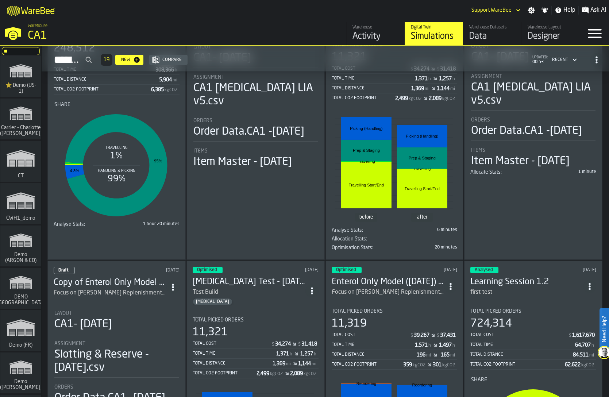
type input "**"
click at [14, 66] on polygon "link-to-/wh/i/103622fe-4b04-4da1-b95f-2619b9c959cc/simulations" at bounding box center [20, 66] width 23 height 4
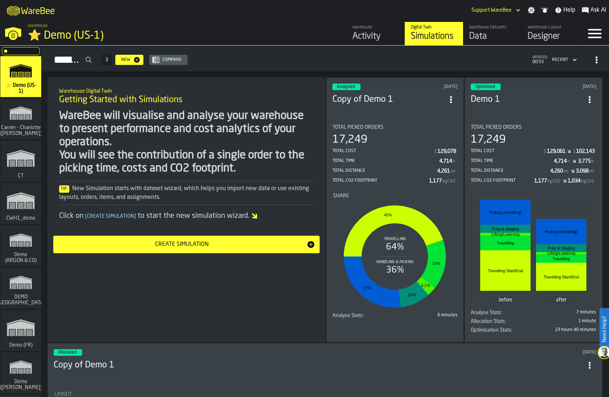
click at [447, 114] on div "Analysed 9 days ago Copy of Demo 1 Total Picked Orders 17,249 Total Cost $ 129,…" at bounding box center [395, 209] width 138 height 265
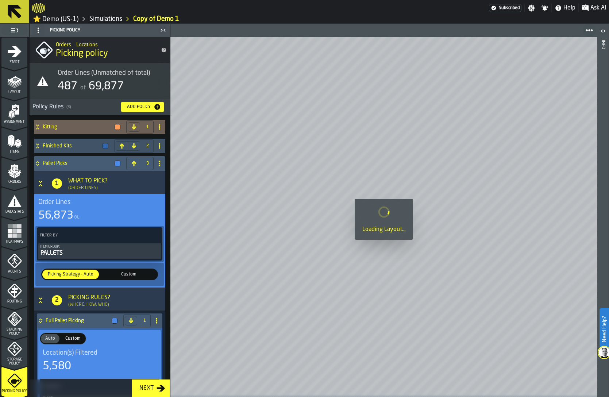
click at [16, 262] on icon "menu Agents" at bounding box center [14, 261] width 15 height 15
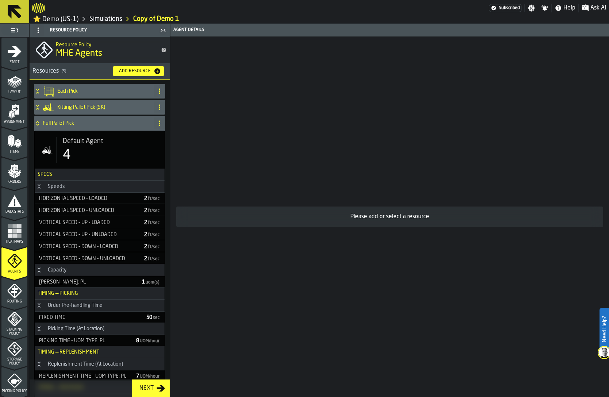
click at [63, 163] on div "4" at bounding box center [67, 155] width 8 height 15
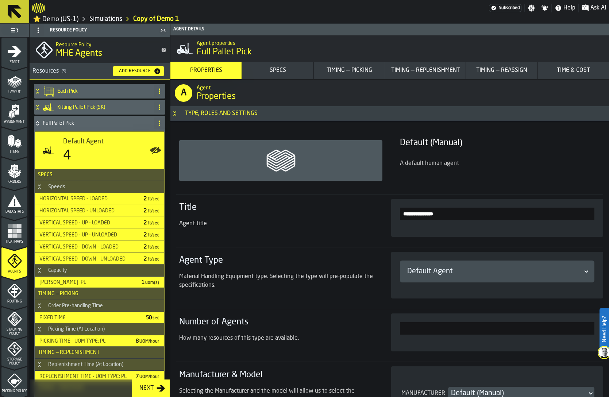
click at [363, 72] on div "Timing — Picking" at bounding box center [349, 70] width 65 height 9
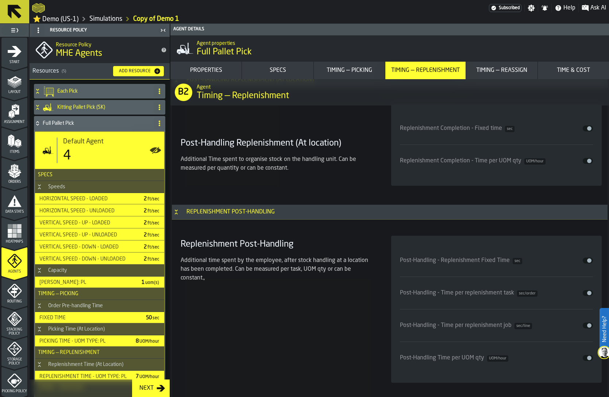
scroll to position [3528, 0]
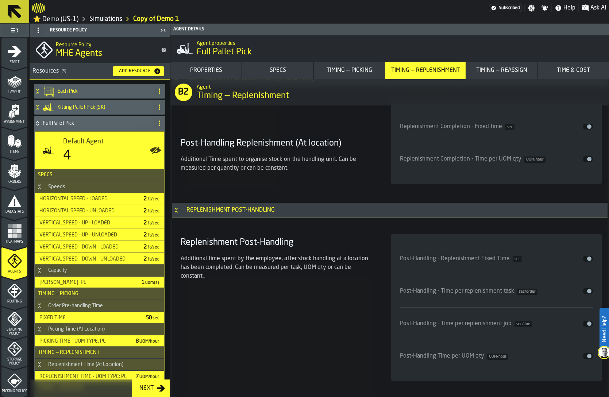
click at [112, 20] on link "Simulations" at bounding box center [105, 19] width 33 height 8
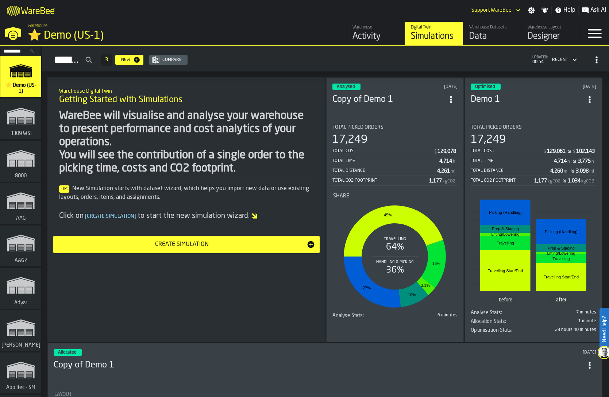
click at [451, 96] on icon "ItemListCard-DashboardItemContainer" at bounding box center [451, 99] width 7 height 7
click at [448, 147] on div "Duplicate" at bounding box center [435, 146] width 38 height 9
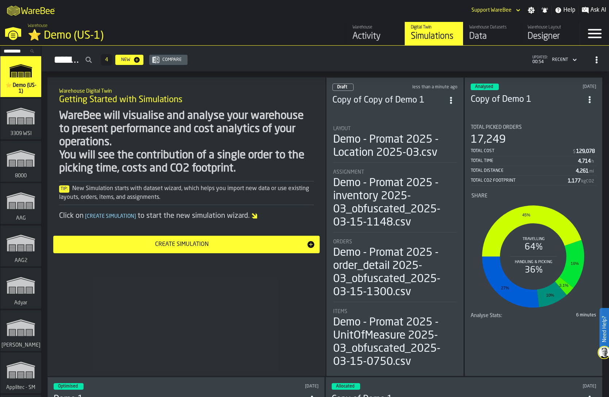
click at [416, 148] on div "Demo - Promat 2025 - Location 2025-03.csv" at bounding box center [395, 146] width 124 height 26
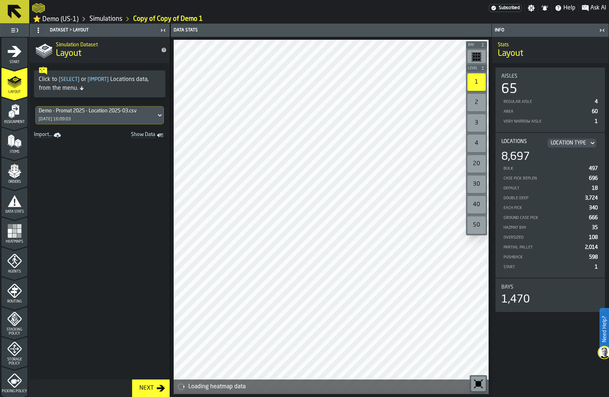
click at [19, 279] on icon "menu Agents" at bounding box center [14, 276] width 26 height 7
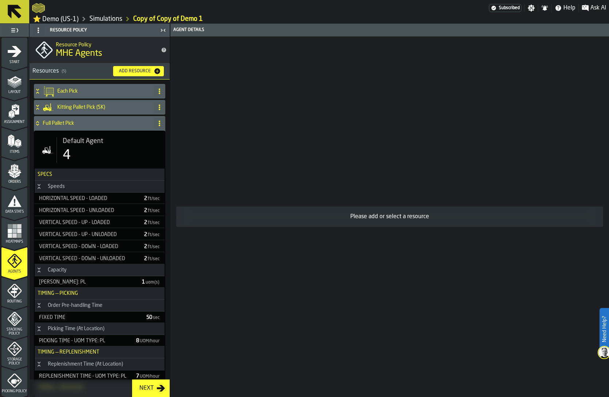
click at [131, 71] on div "Add Resource" at bounding box center [135, 71] width 38 height 5
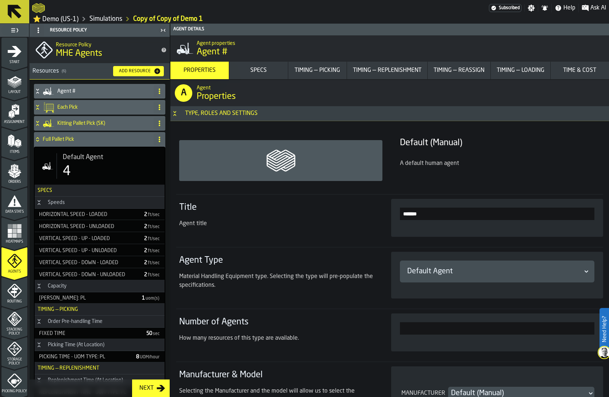
click at [357, 74] on div "Timing — Replenishment" at bounding box center [387, 70] width 74 height 9
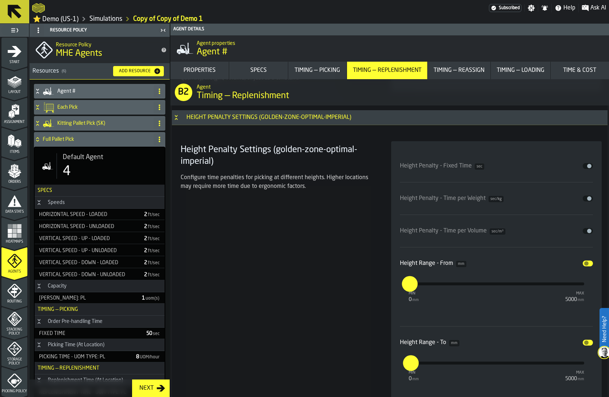
scroll to position [4835, 0]
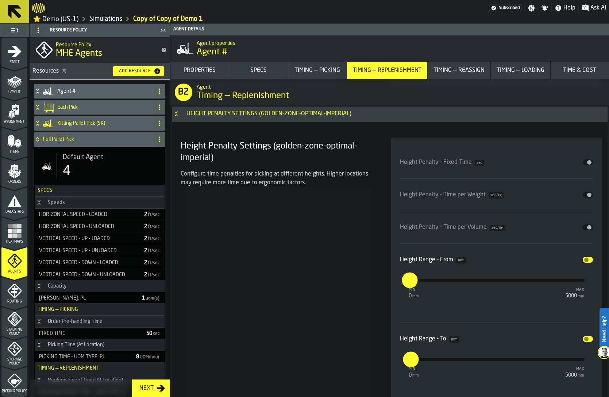
click at [86, 92] on h4 "Agent #" at bounding box center [103, 91] width 93 height 6
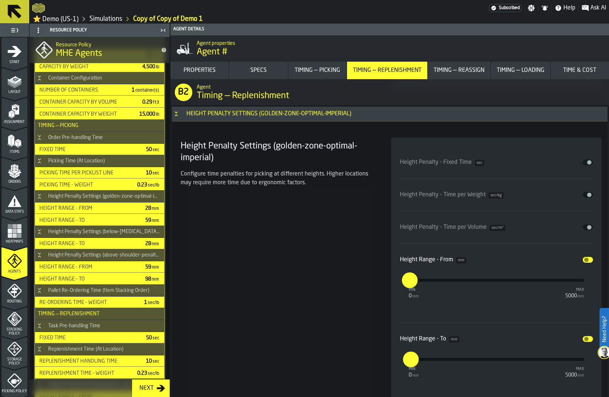
scroll to position [198, 0]
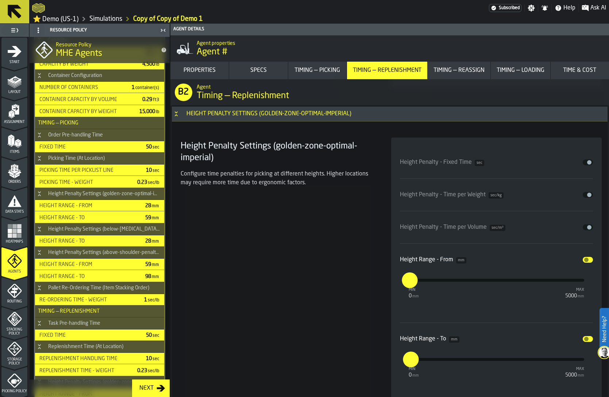
click at [260, 201] on div "Height Penalty Settings (golden-zone-optimal-imperial) Configure time penalties…" at bounding box center [277, 274] width 199 height 273
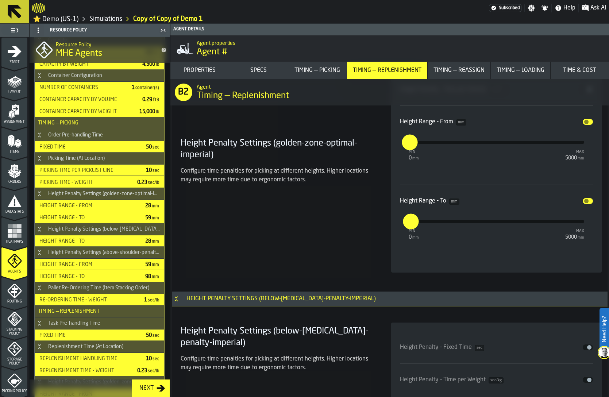
scroll to position [4971, 0]
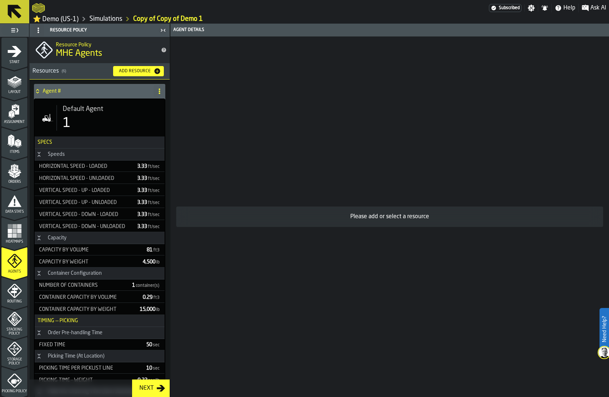
click at [54, 21] on link "⭐ Demo (US-1)" at bounding box center [56, 19] width 46 height 8
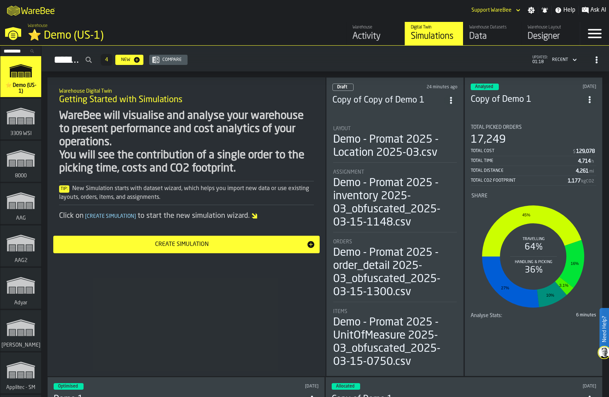
click at [18, 49] on input "Search..." at bounding box center [21, 51] width 38 height 8
type input "**"
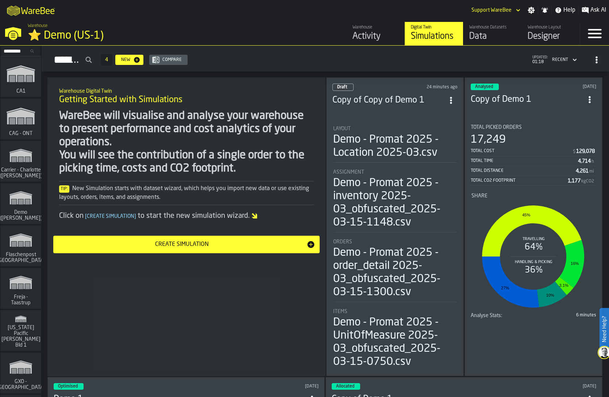
click at [292, 107] on div "Warehouse Digital Twin Getting Started with Simulations" at bounding box center [186, 96] width 266 height 31
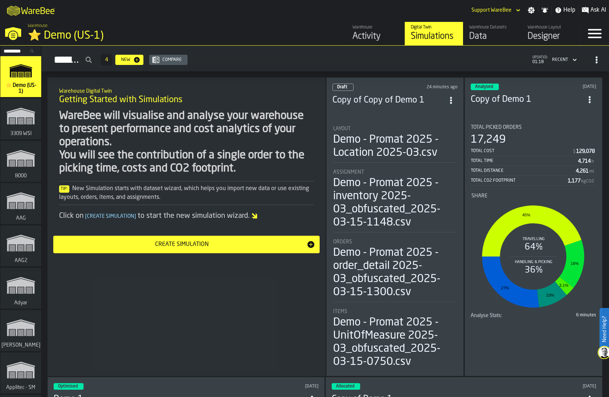
click at [354, 130] on div "Layout Demo - Promat 2025 - Location 2025-03.csv" at bounding box center [395, 143] width 124 height 34
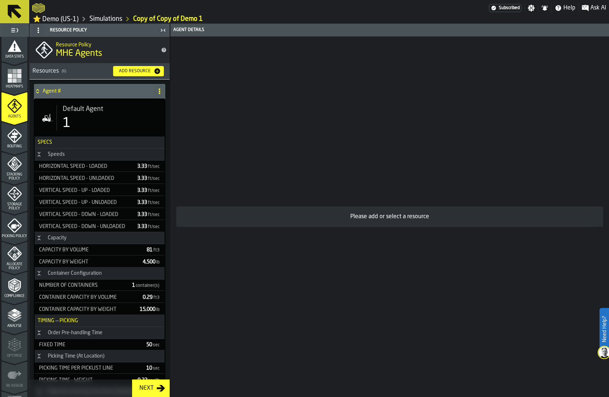
scroll to position [181, 0]
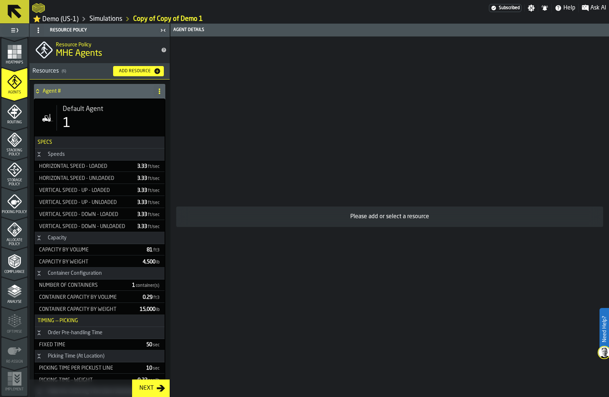
click at [12, 290] on polygon "menu Analyse" at bounding box center [14, 291] width 7 height 4
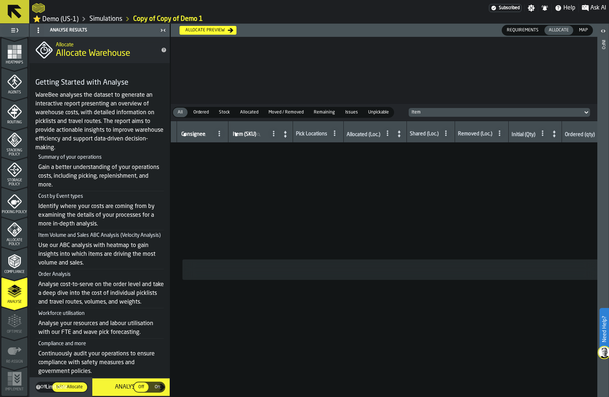
click at [48, 388] on span "Off" at bounding box center [44, 387] width 12 height 7
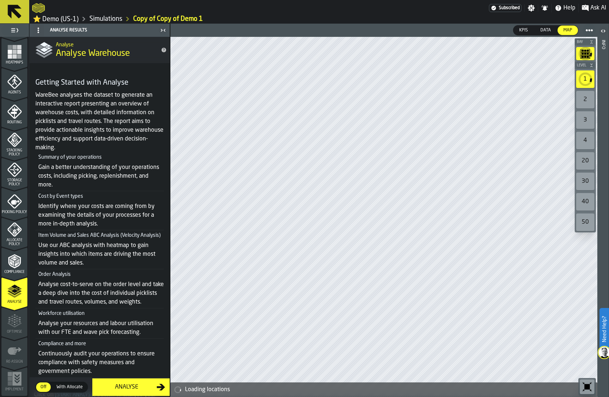
click at [126, 382] on button "Analyse" at bounding box center [130, 388] width 77 height 18
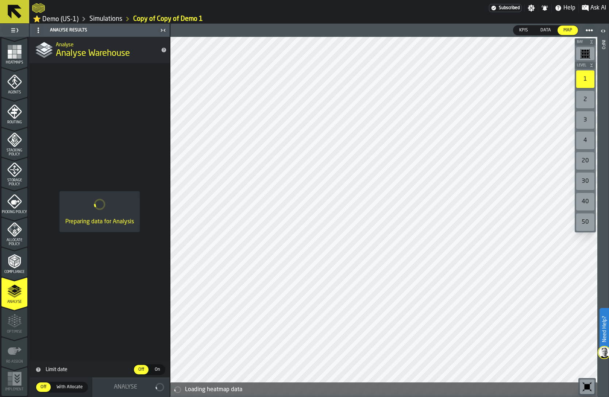
click at [63, 371] on span "Limit date" at bounding box center [88, 370] width 89 height 6
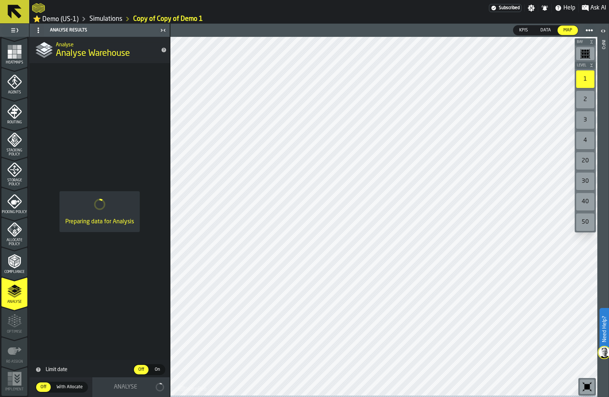
click at [105, 18] on link "Simulations" at bounding box center [105, 19] width 33 height 8
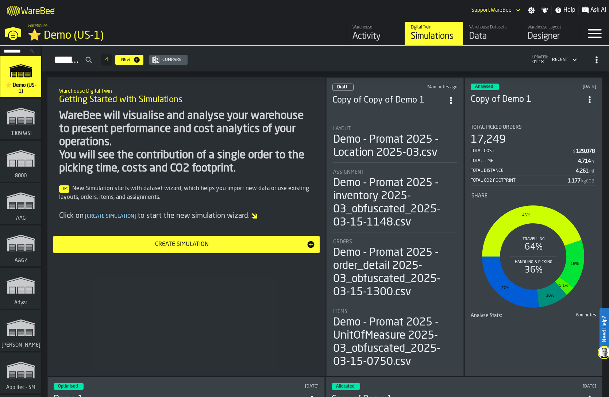
click at [21, 52] on input "Search..." at bounding box center [21, 51] width 38 height 8
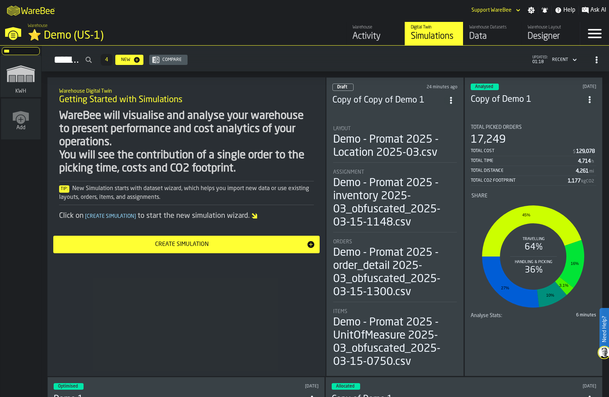
type input "***"
click at [24, 78] on icon "link-to-/wh/i/4fb45246-3b77-4bb5-b880-c337c3c5facb/simulations" at bounding box center [20, 73] width 35 height 29
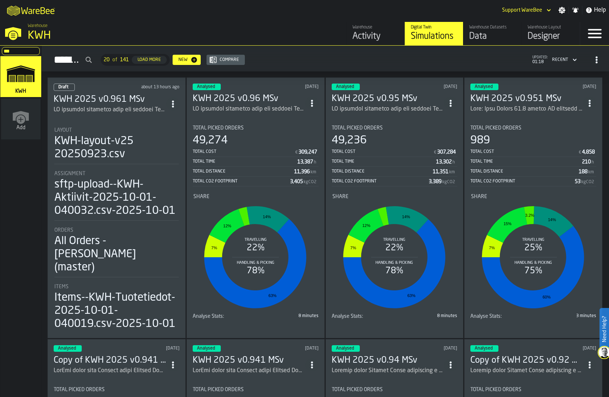
click at [176, 103] on icon "ItemListCard-DashboardItemContainer" at bounding box center [172, 103] width 7 height 7
click at [161, 147] on div "Duplicate" at bounding box center [157, 151] width 38 height 9
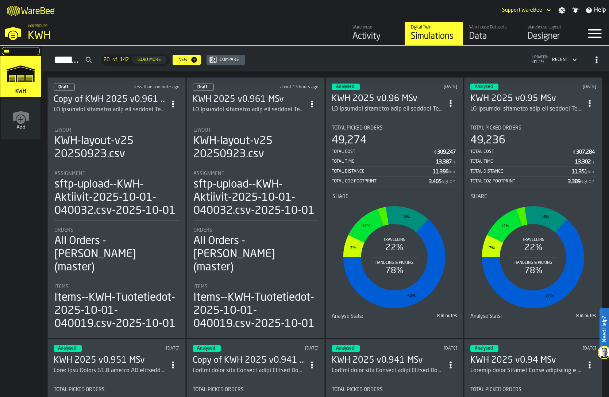
click at [132, 148] on div "KWH-layout-v25 20250923.csv" at bounding box center [116, 148] width 124 height 26
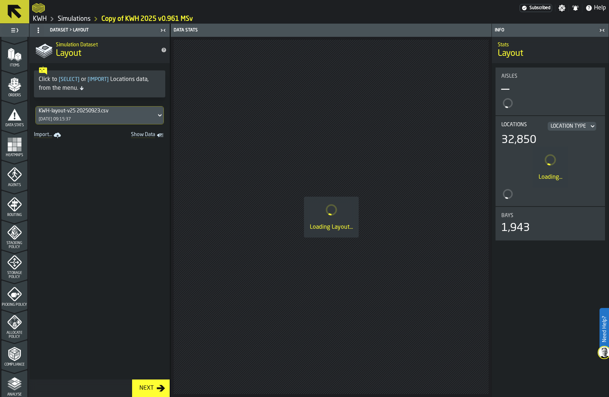
scroll to position [179, 0]
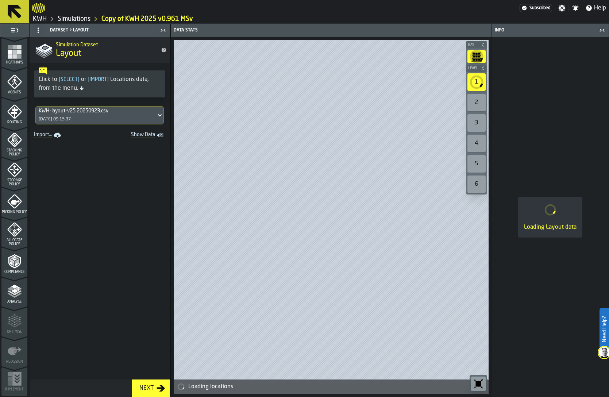
click at [11, 291] on polygon "menu Analyse" at bounding box center [14, 291] width 7 height 4
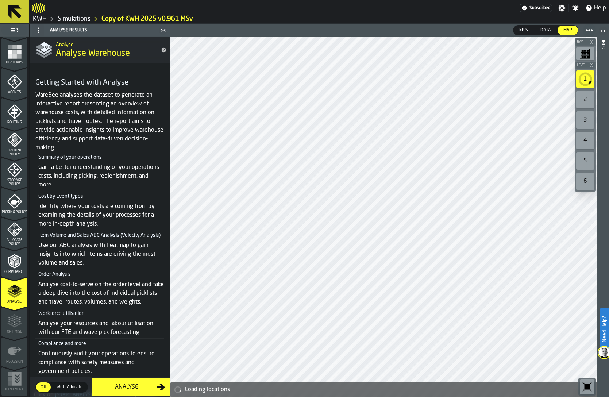
scroll to position [83, 0]
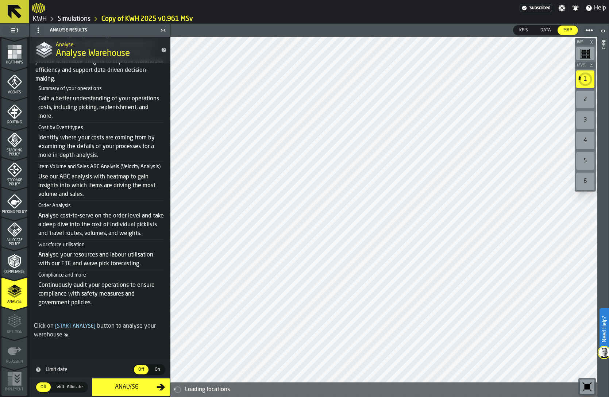
click at [155, 369] on span "On" at bounding box center [157, 369] width 12 height 7
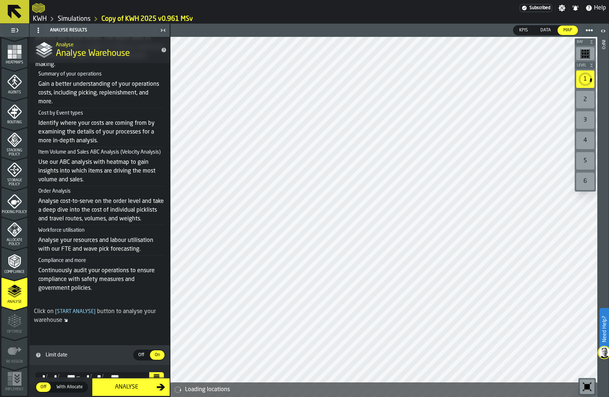
scroll to position [104, 0]
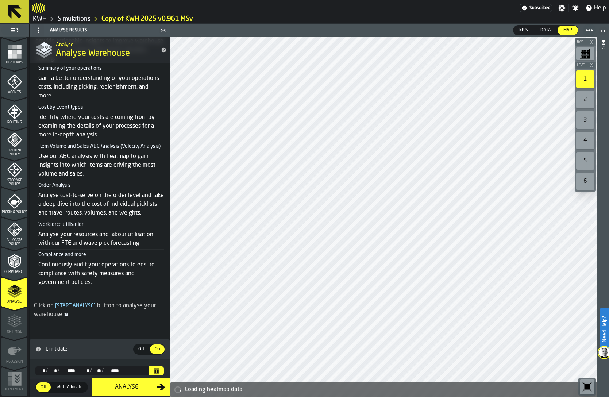
click at [156, 370] on icon "Calendar" at bounding box center [157, 371] width 6 height 6
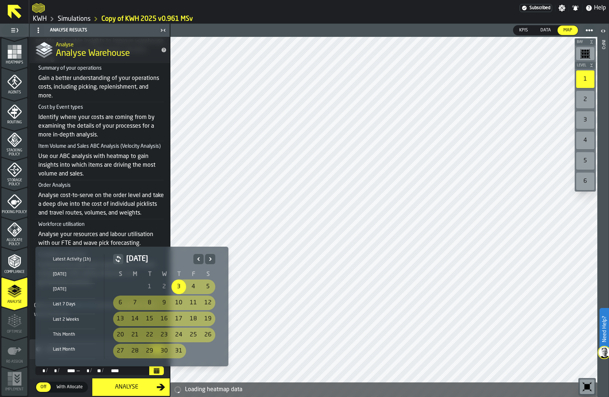
click at [208, 259] on icon "Next" at bounding box center [210, 259] width 7 height 9
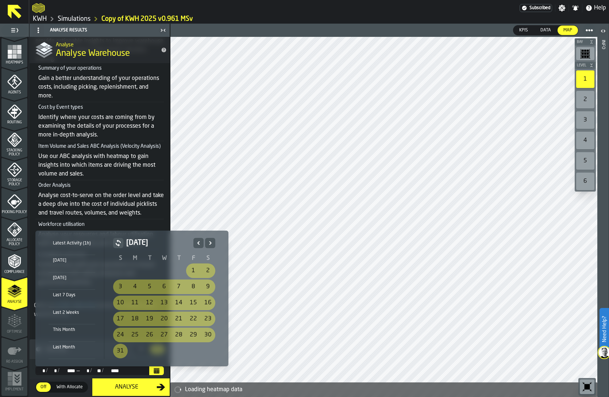
click at [208, 259] on th "S" at bounding box center [208, 258] width 15 height 9
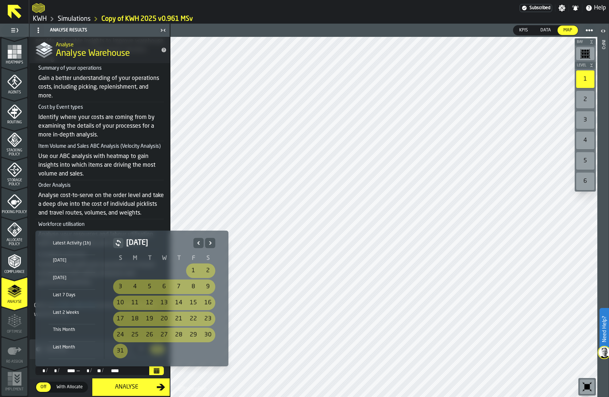
click at [79, 276] on div "Yesterday" at bounding box center [72, 278] width 47 height 8
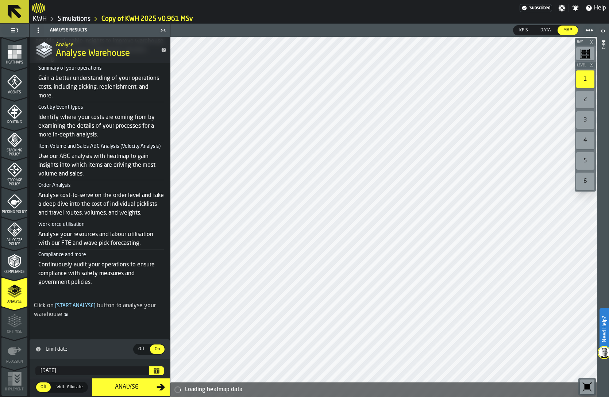
click at [157, 370] on icon "Calendar" at bounding box center [156, 372] width 5 height 4
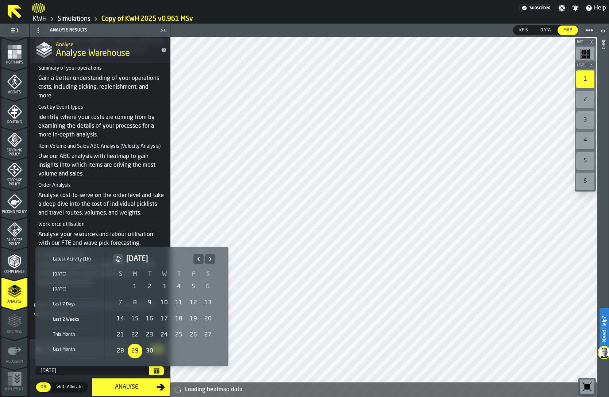
click at [119, 350] on div "28" at bounding box center [120, 351] width 15 height 15
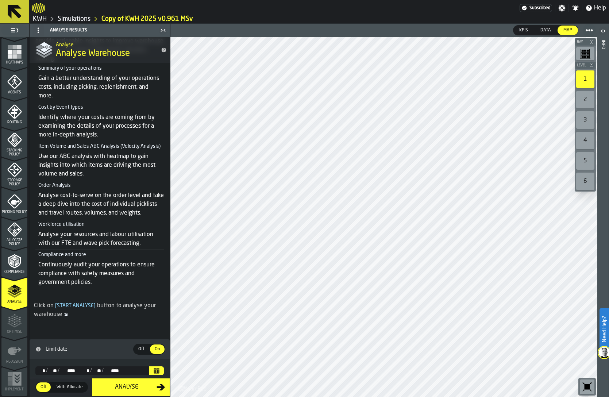
click at [120, 386] on div "Analyse" at bounding box center [127, 387] width 60 height 9
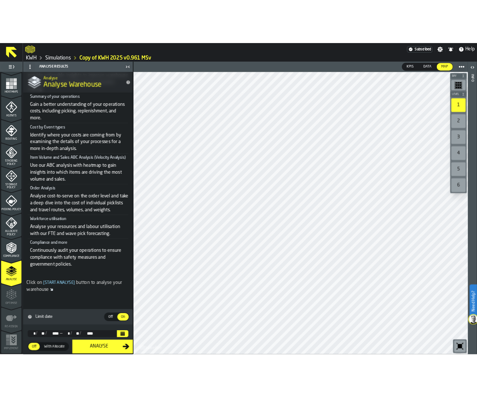
scroll to position [0, 0]
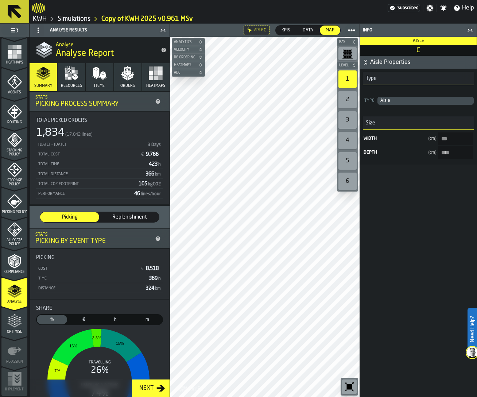
click at [468, 27] on icon "button-toggle-Close me" at bounding box center [470, 30] width 9 height 9
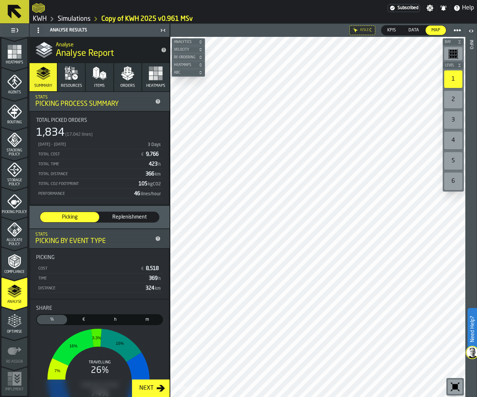
click at [80, 17] on link "Simulations" at bounding box center [74, 19] width 33 height 8
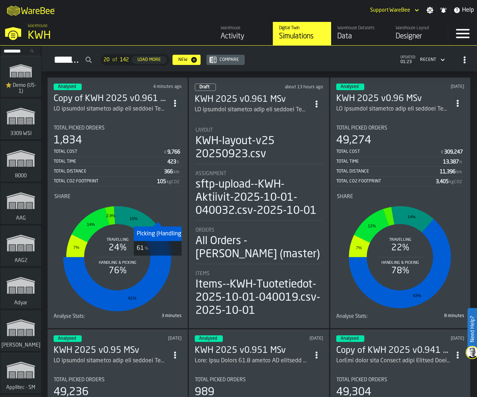
click at [161, 262] on icon "stat-Share" at bounding box center [117, 266] width 108 height 89
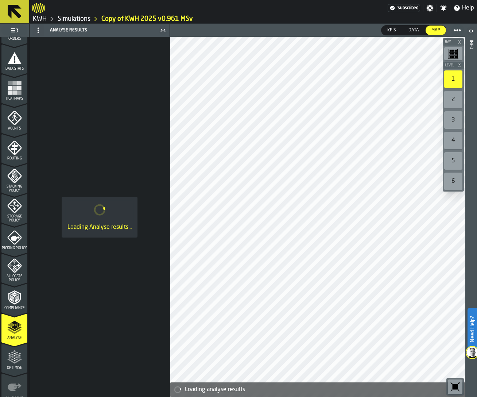
scroll to position [179, 0]
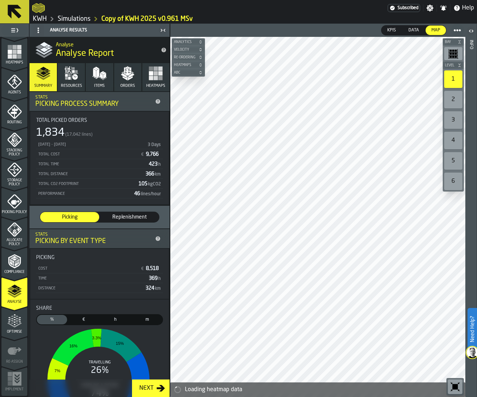
click at [415, 30] on span "Data" at bounding box center [414, 30] width 16 height 7
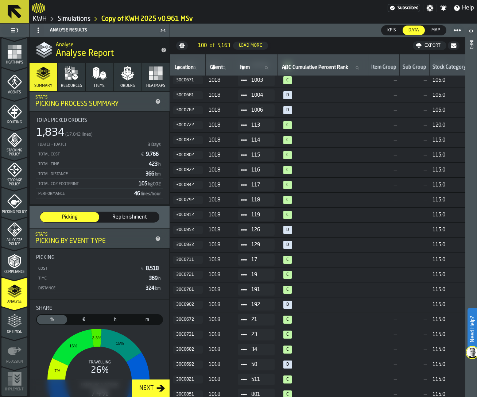
scroll to position [94, 0]
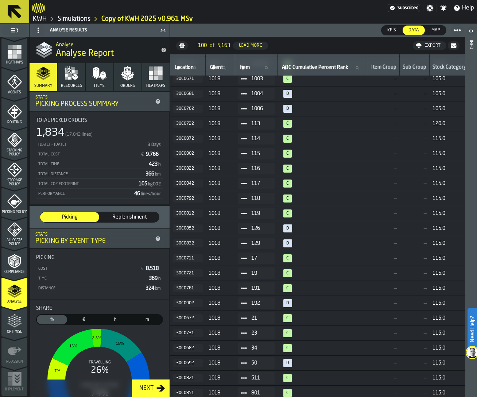
click at [133, 79] on icon "button" at bounding box center [127, 73] width 15 height 15
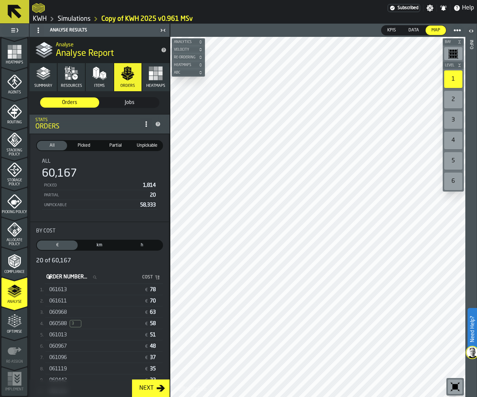
click at [62, 290] on span "061613" at bounding box center [58, 290] width 18 height 6
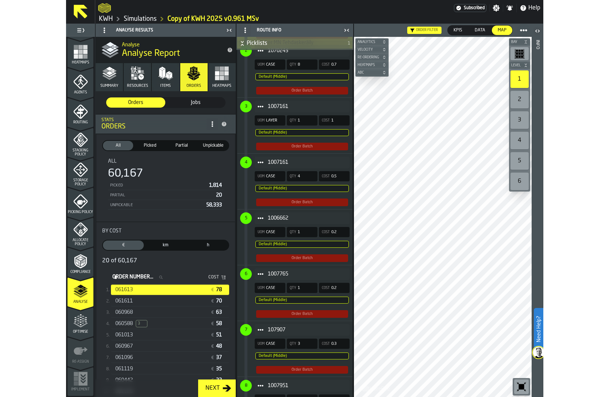
scroll to position [470, 0]
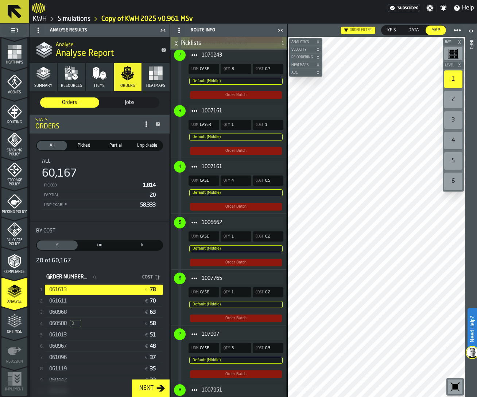
click at [197, 226] on span "Item" at bounding box center [195, 223] width 12 height 12
click at [213, 248] on div "Show Orders" at bounding box center [214, 248] width 43 height 5
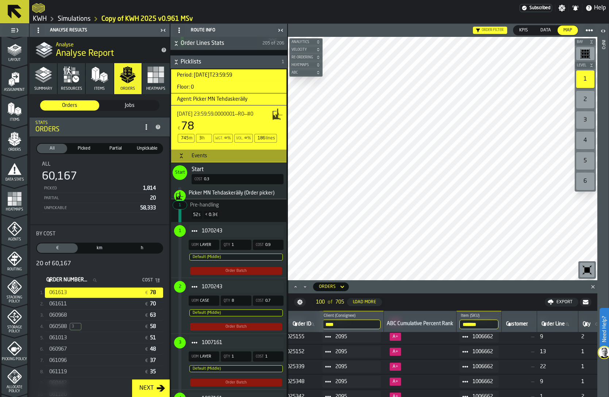
scroll to position [27, 0]
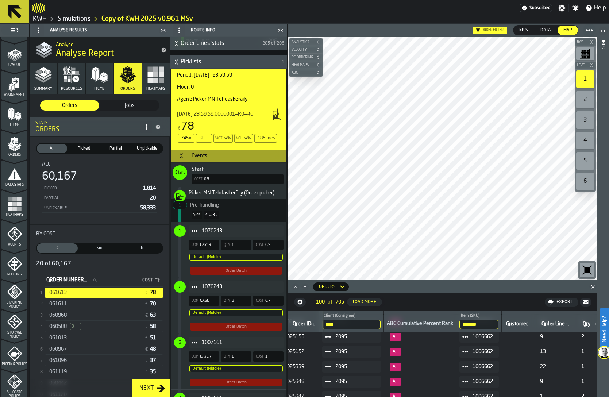
click at [154, 78] on rect "button" at bounding box center [155, 80] width 5 height 5
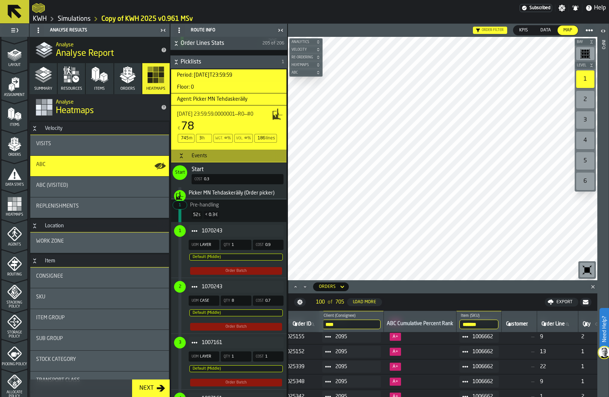
click at [78, 183] on div "ABC (Visited)" at bounding box center [99, 186] width 127 height 6
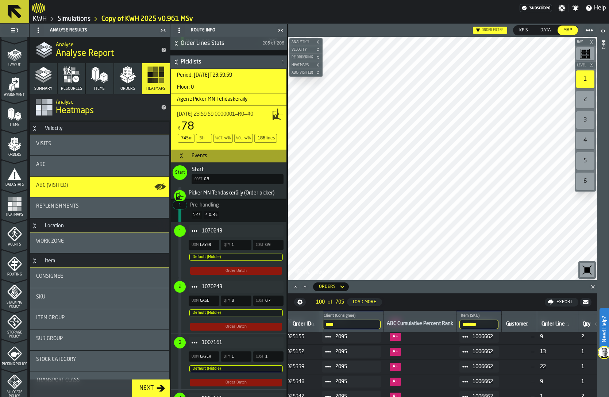
click at [0, 0] on icon at bounding box center [0, 0] width 0 height 0
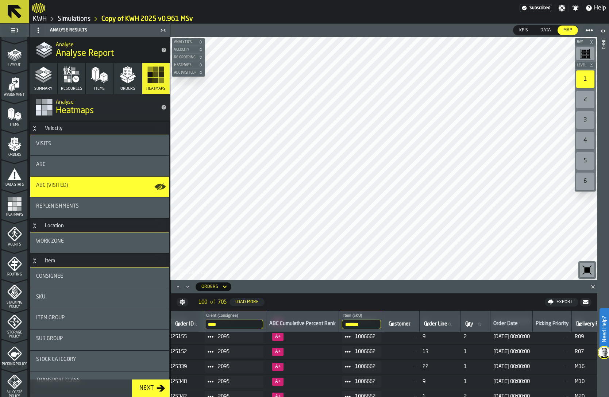
click at [106, 163] on div "ABC" at bounding box center [99, 165] width 127 height 6
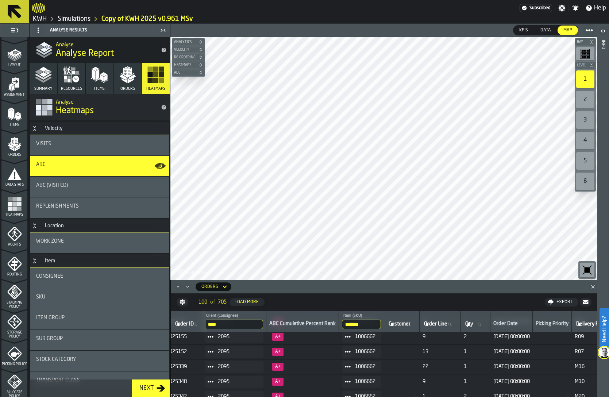
click at [104, 179] on div "ABC (Visited)" at bounding box center [99, 187] width 139 height 20
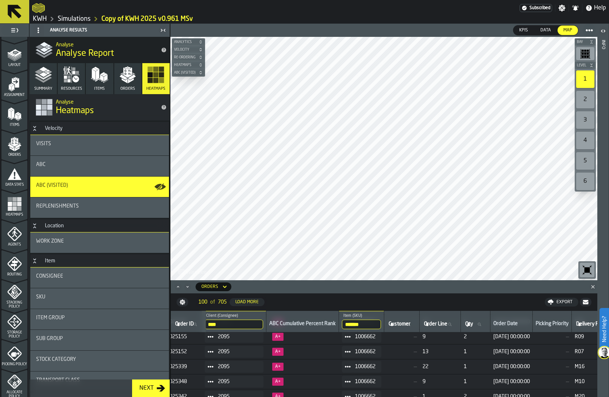
click at [101, 171] on div "ABC" at bounding box center [99, 166] width 139 height 20
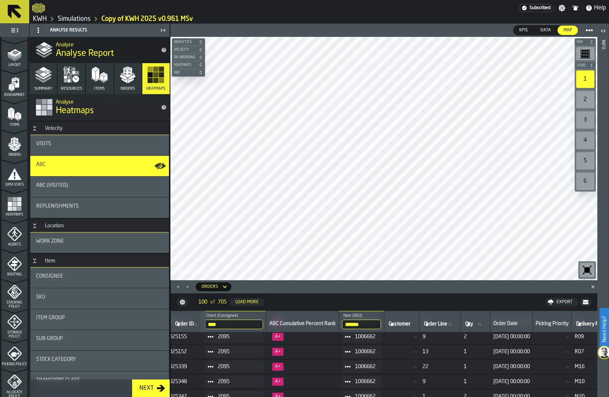
click at [101, 183] on div "ABC (Visited)" at bounding box center [99, 186] width 127 height 6
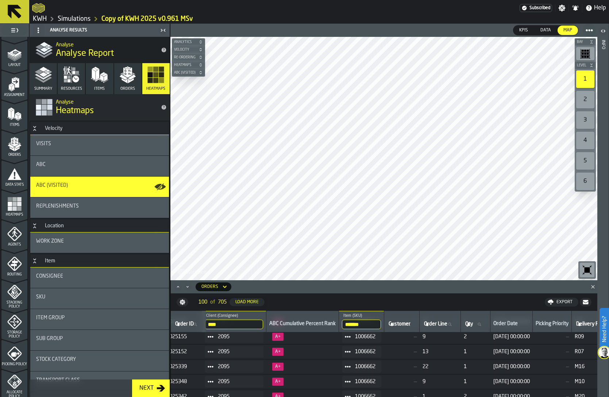
click at [100, 171] on div "ABC" at bounding box center [99, 166] width 139 height 20
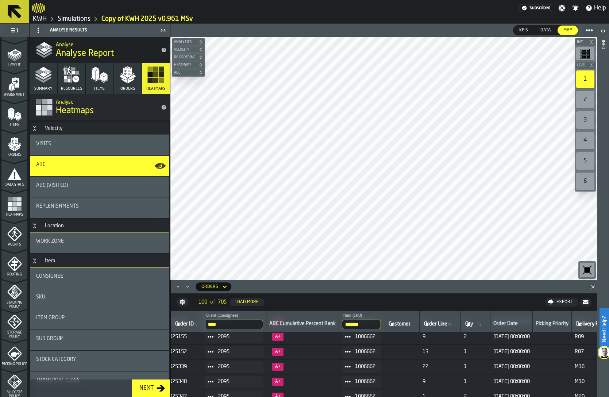
click at [99, 187] on div "ABC (Visited)" at bounding box center [99, 186] width 127 height 6
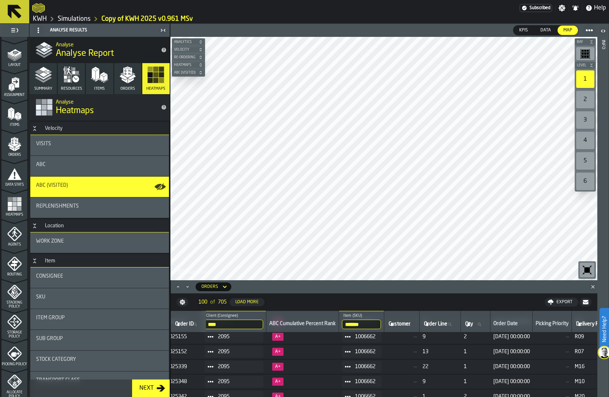
click at [182, 71] on span "ABC (Visited)" at bounding box center [185, 73] width 24 height 4
click at [13, 205] on rect "menu Heatmaps" at bounding box center [14, 204] width 4 height 4
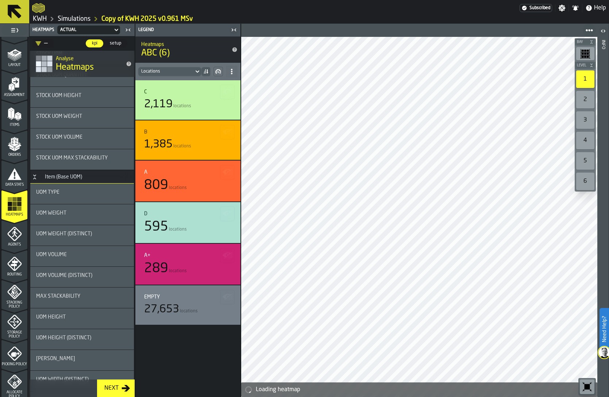
scroll to position [523, 0]
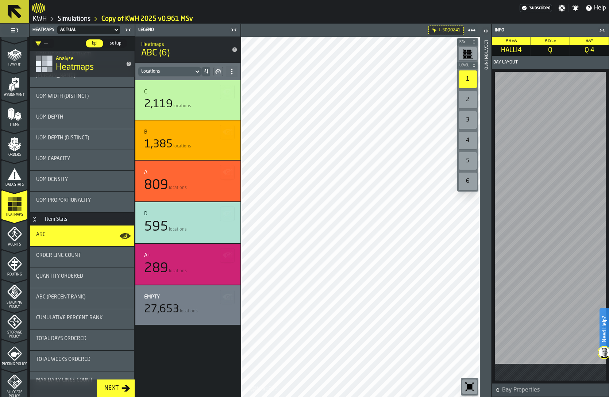
click at [490, 240] on header "Location Info" at bounding box center [485, 210] width 11 height 373
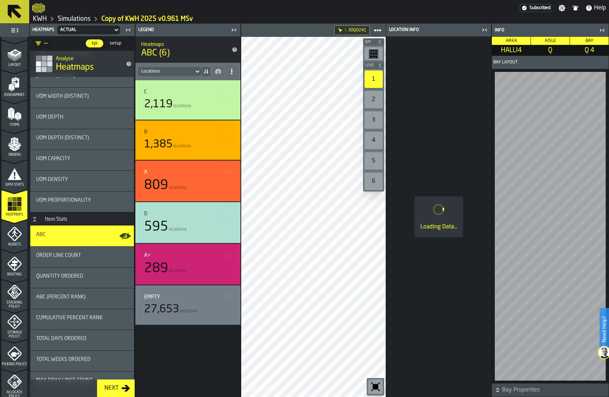
click at [213, 279] on main "1 Start 2 Layout 3 Assignment 4 Items 5 Orders 6 Data Stats 7 Heatmaps 8 Agents…" at bounding box center [304, 210] width 609 height 373
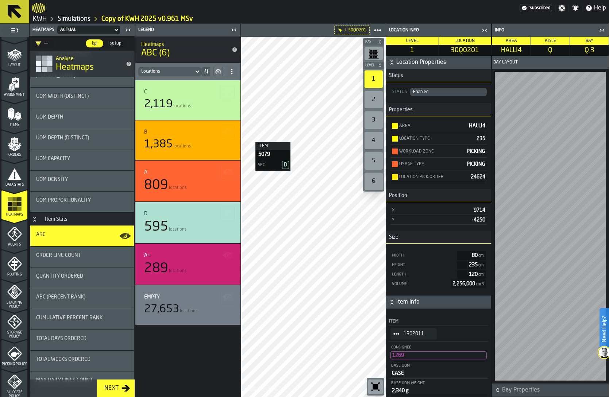
scroll to position [0, 0]
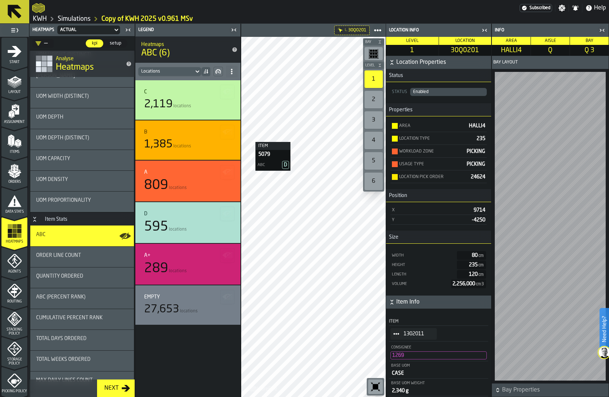
click at [18, 49] on icon "menu Start" at bounding box center [15, 51] width 14 height 11
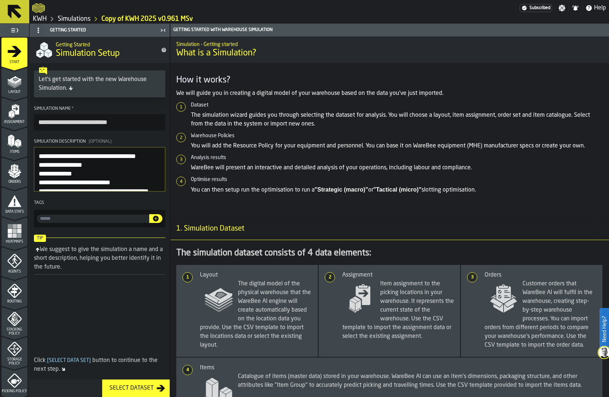
click at [77, 19] on link "Simulations" at bounding box center [74, 19] width 33 height 8
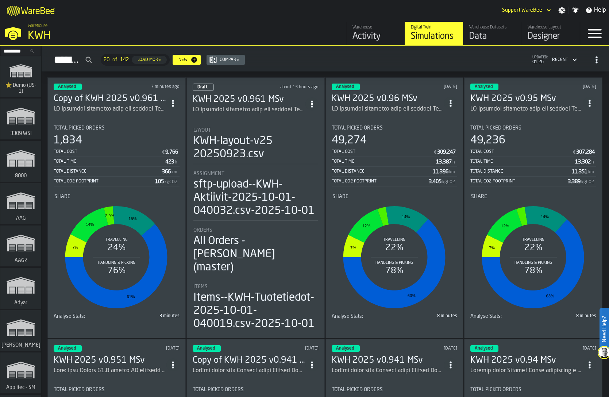
click at [175, 103] on icon "ItemListCard-DashboardItemContainer" at bounding box center [172, 103] width 7 height 7
click at [164, 134] on div "Delete" at bounding box center [157, 133] width 38 height 9
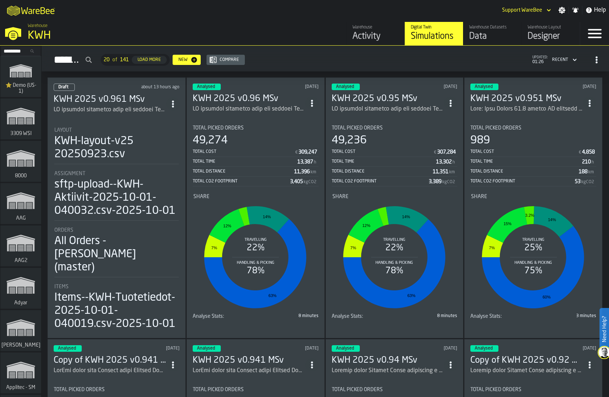
click at [17, 51] on input "Search..." at bounding box center [21, 51] width 38 height 8
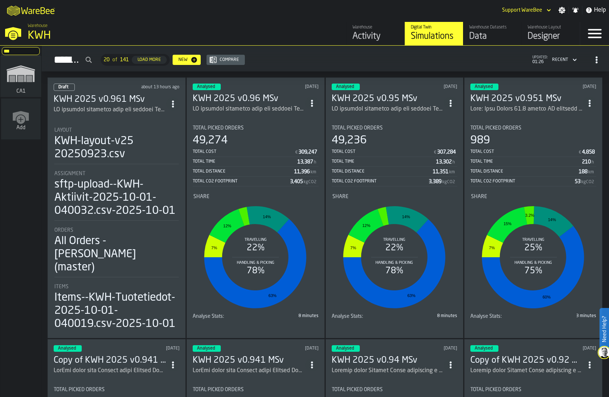
type input "***"
click at [16, 70] on polygon "link-to-/wh/i/76e2a128-1b54-4d66-80d4-05ae4c277723/simulations" at bounding box center [20, 74] width 27 height 15
